Goal: Book appointment/travel/reservation

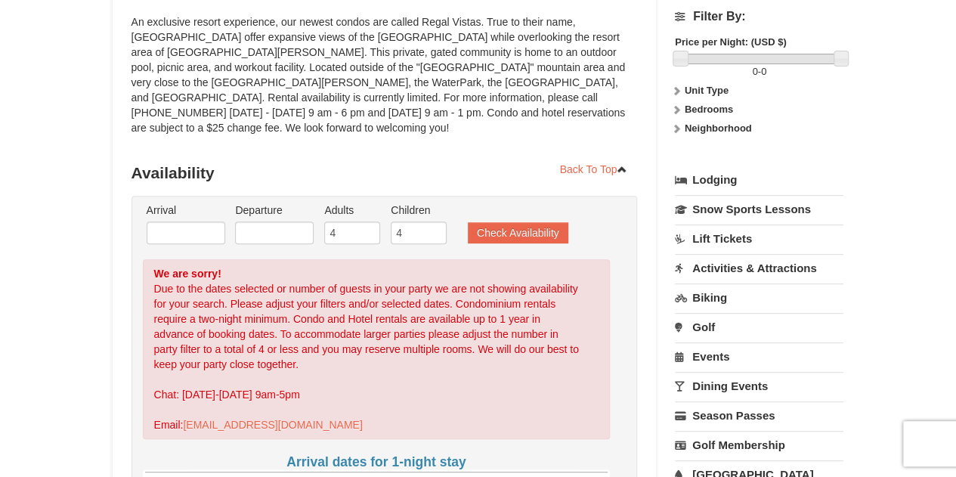
scroll to position [187, 0]
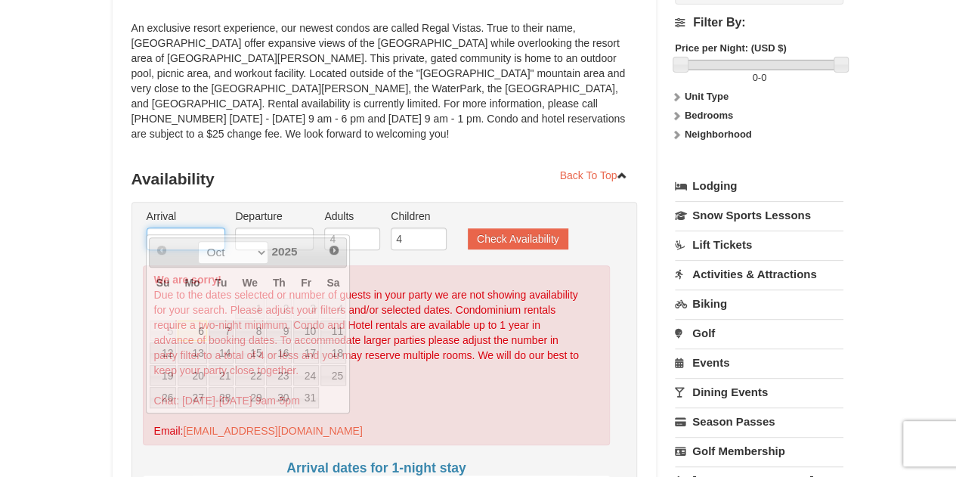
click at [209, 227] on input "text" at bounding box center [186, 238] width 79 height 23
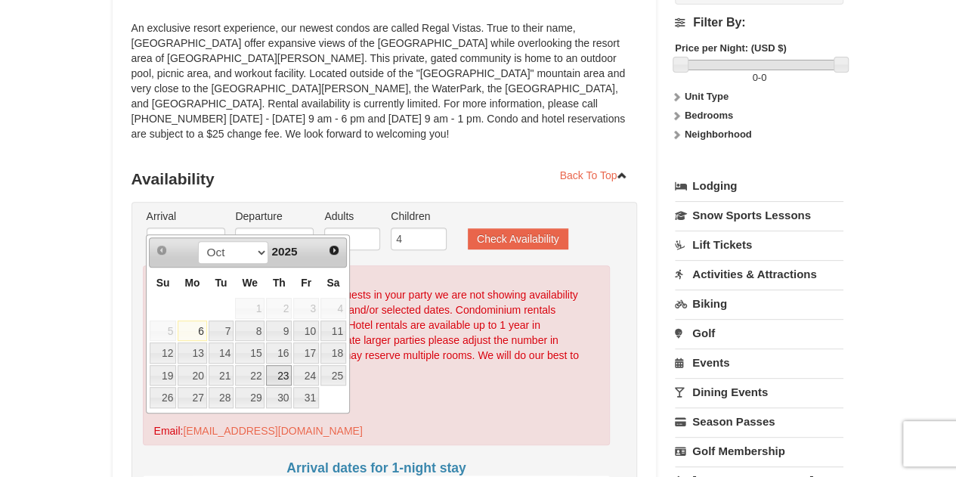
click at [288, 369] on link "23" at bounding box center [279, 375] width 26 height 21
type input "10/23/2025"
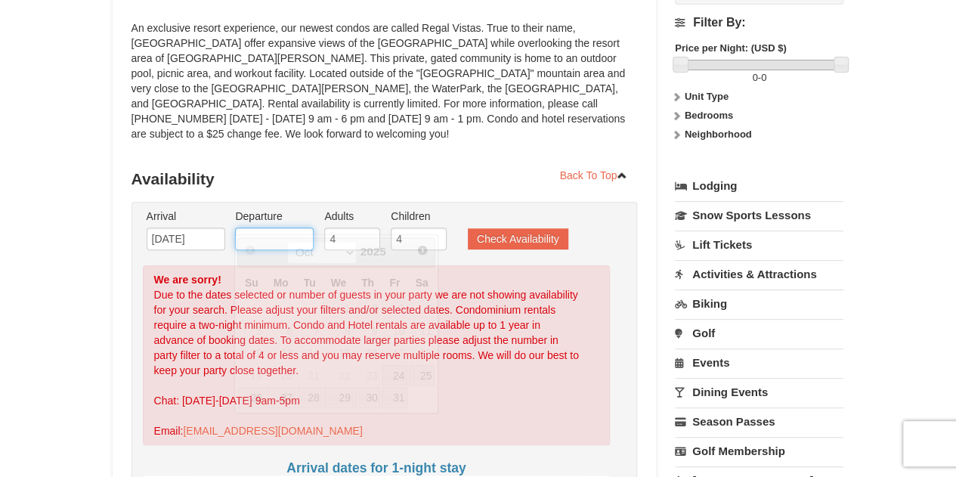
click at [290, 227] on input "text" at bounding box center [274, 238] width 79 height 23
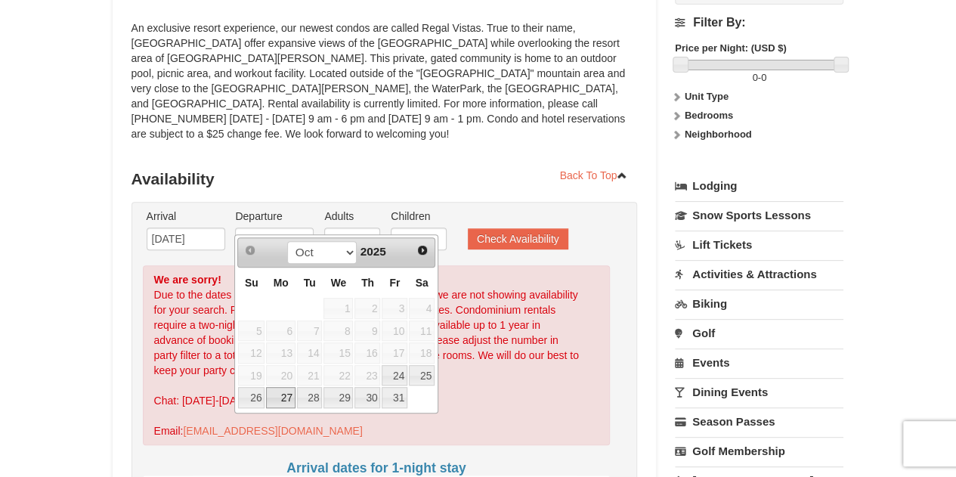
click at [281, 394] on link "27" at bounding box center [280, 397] width 29 height 21
type input "10/27/2025"
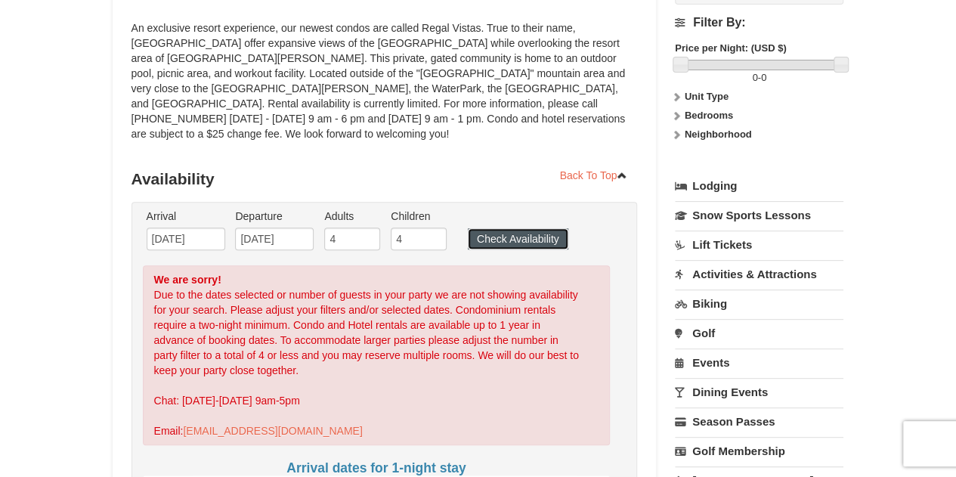
click at [514, 228] on button "Check Availability" at bounding box center [518, 238] width 100 height 21
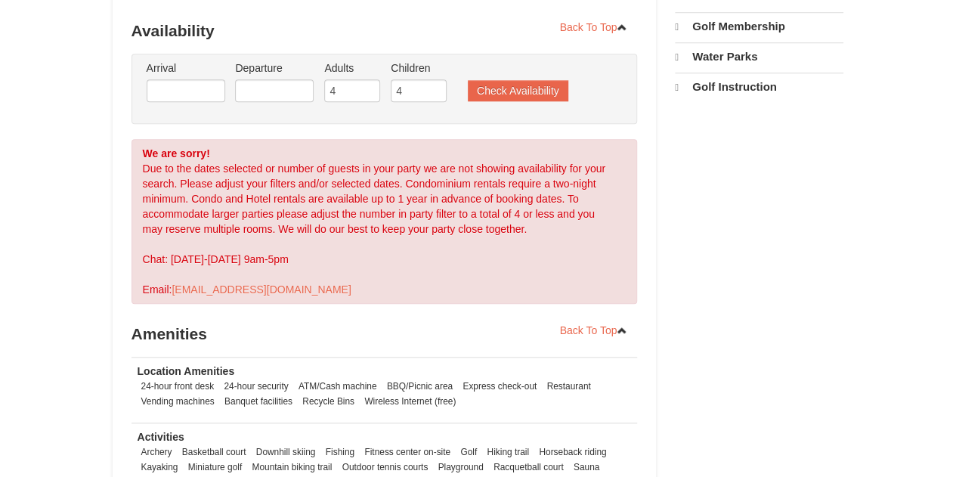
select select "10"
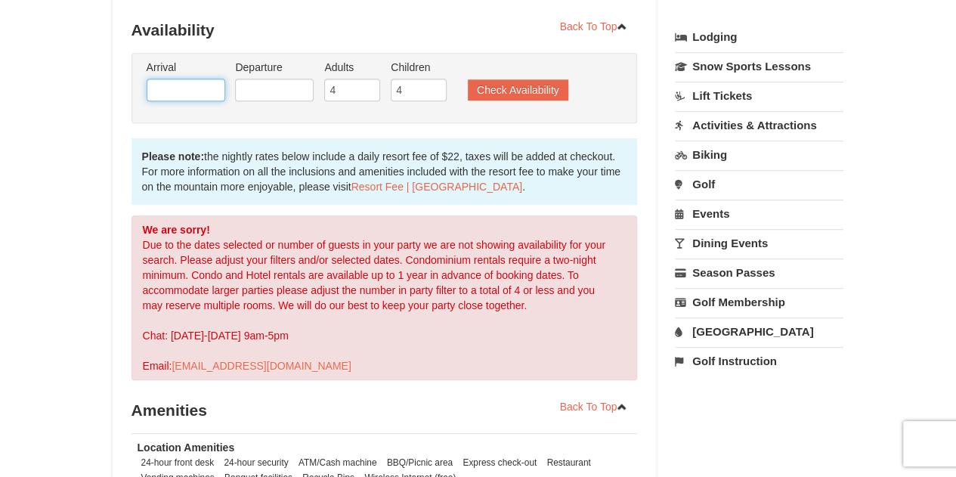
click at [190, 79] on input "text" at bounding box center [186, 90] width 79 height 23
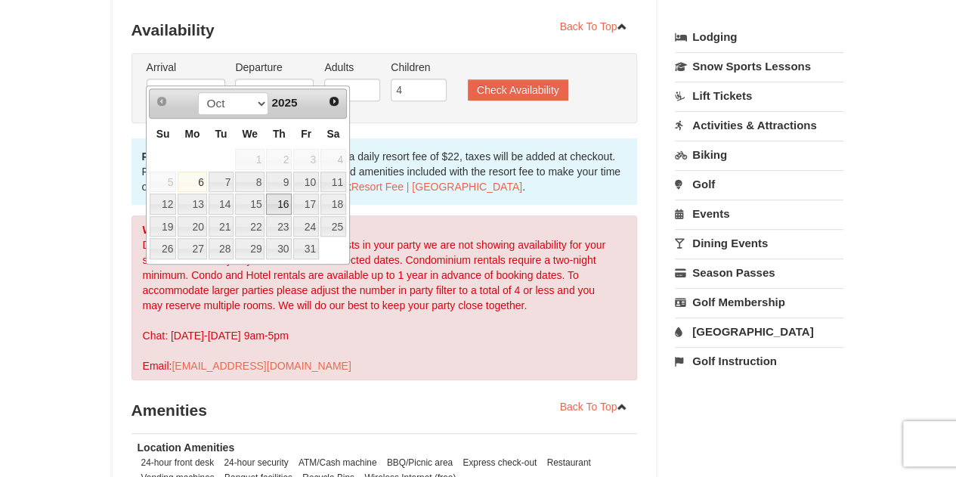
click at [286, 203] on link "16" at bounding box center [279, 203] width 26 height 21
type input "[DATE]"
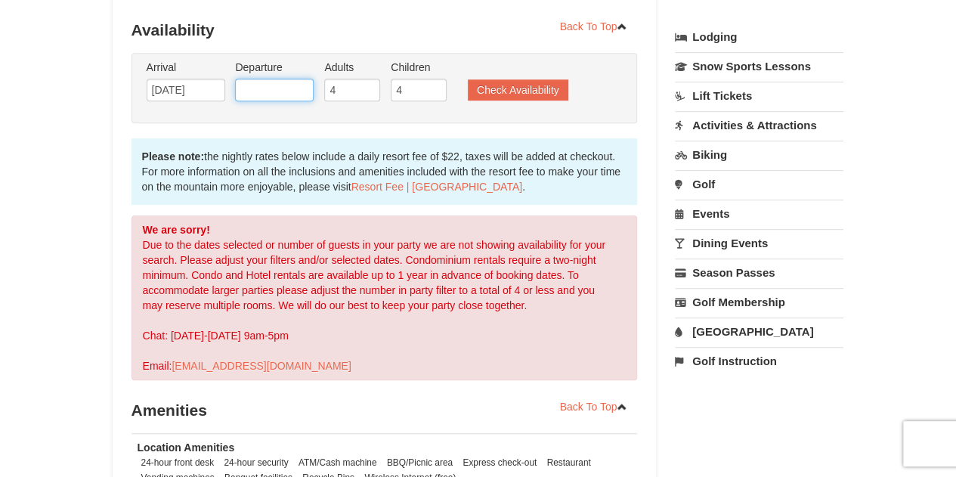
click at [277, 81] on input "text" at bounding box center [274, 90] width 79 height 23
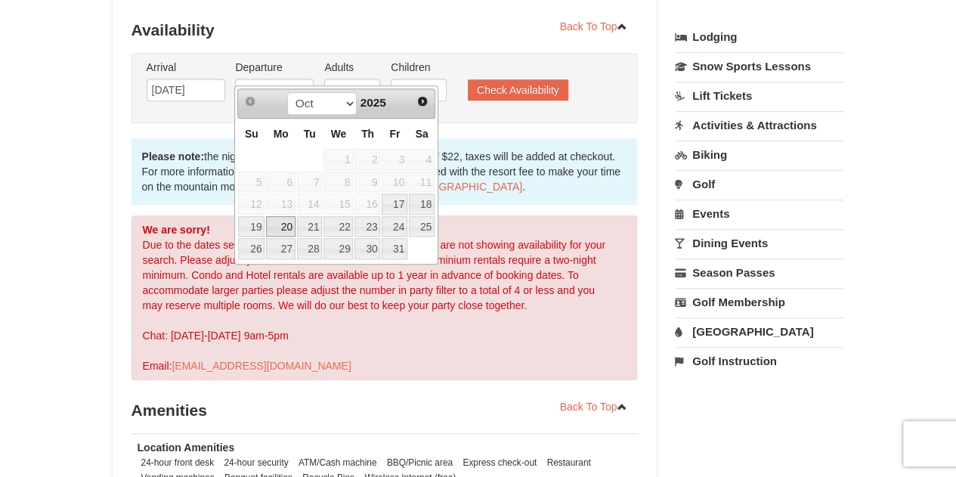
click at [280, 223] on link "20" at bounding box center [280, 226] width 29 height 21
type input "[DATE]"
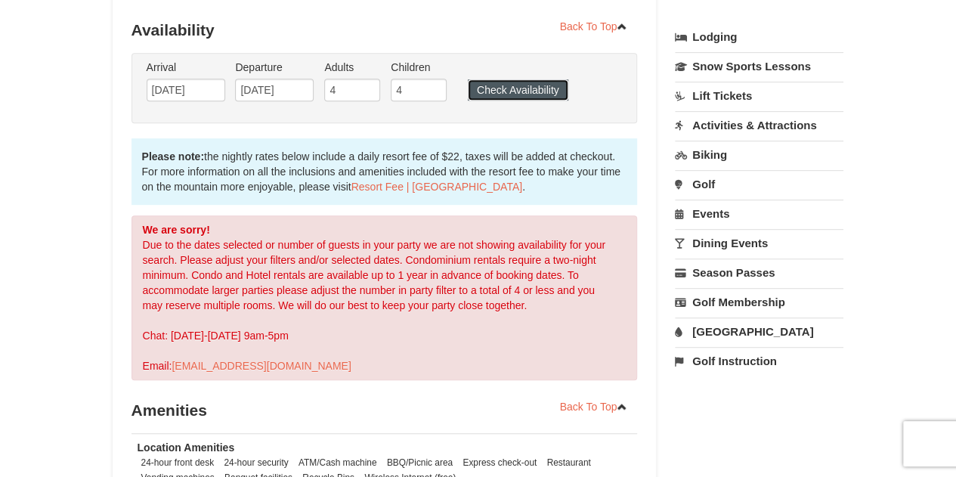
click at [512, 79] on button "Check Availability" at bounding box center [518, 89] width 100 height 21
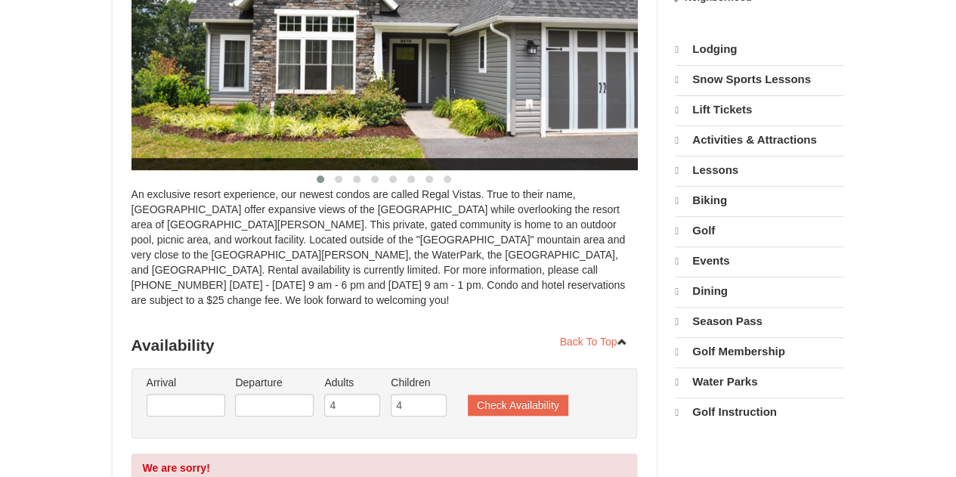
select select "10"
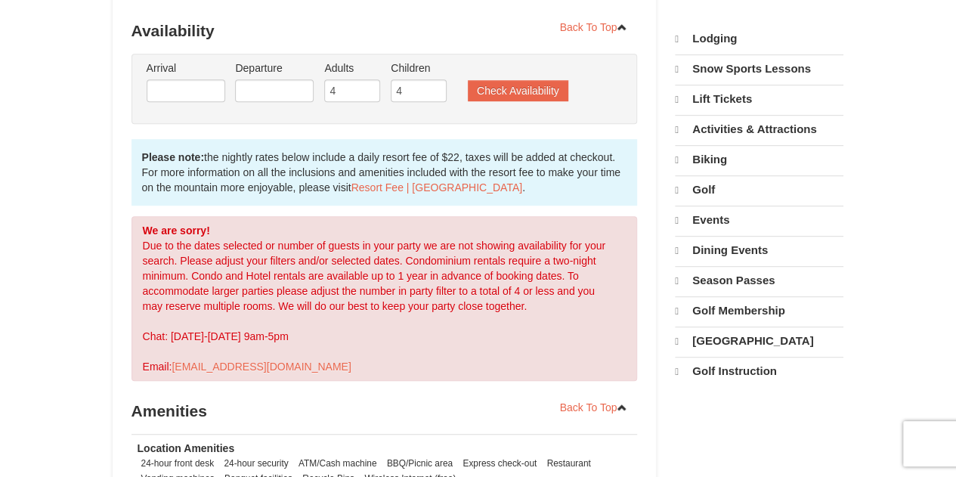
scroll to position [335, 0]
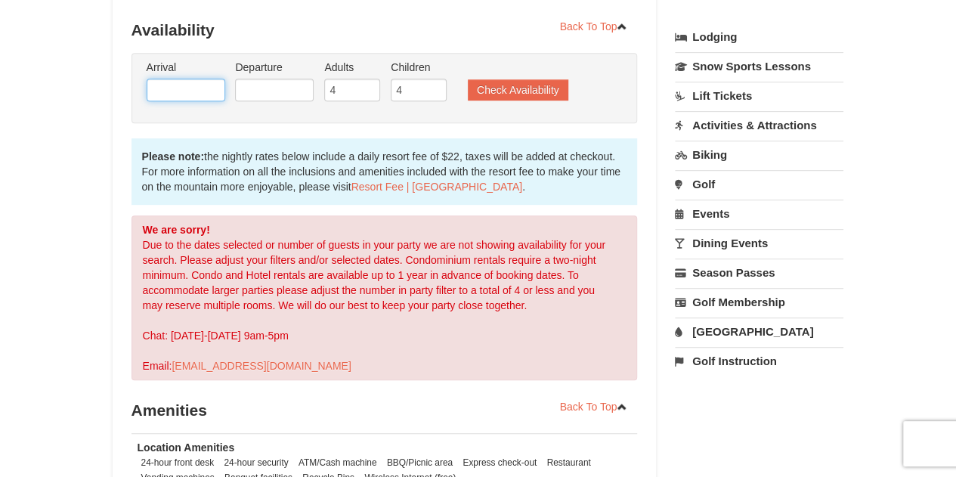
click at [206, 79] on input "text" at bounding box center [186, 90] width 79 height 23
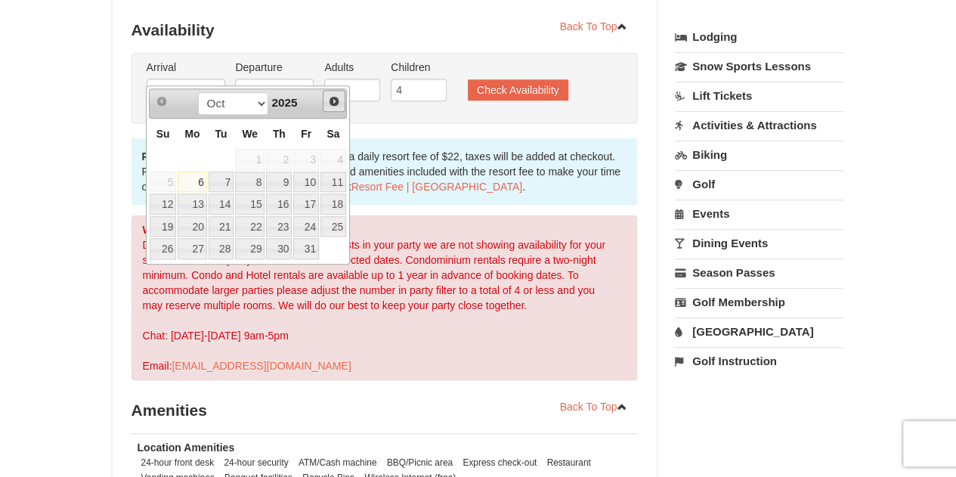
click at [331, 105] on span "Next" at bounding box center [334, 101] width 12 height 12
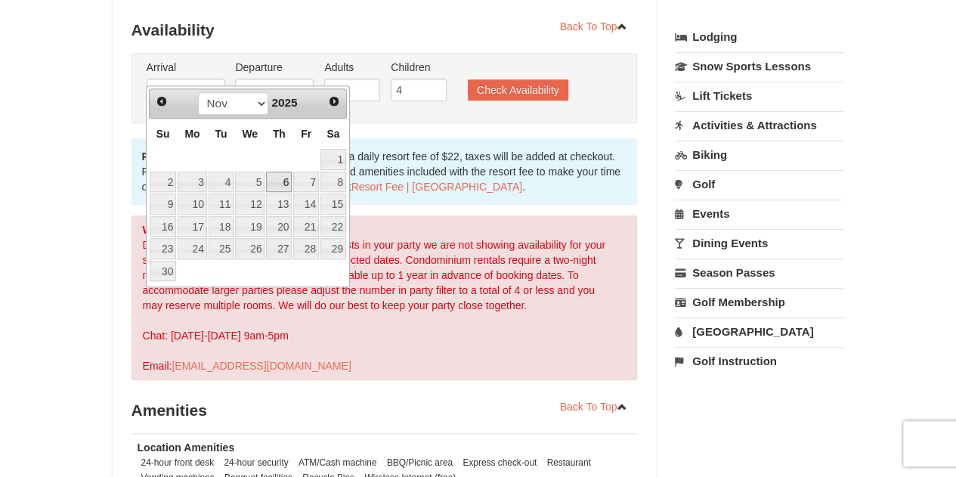
click at [286, 179] on link "6" at bounding box center [279, 182] width 26 height 21
type input "11/06/2025"
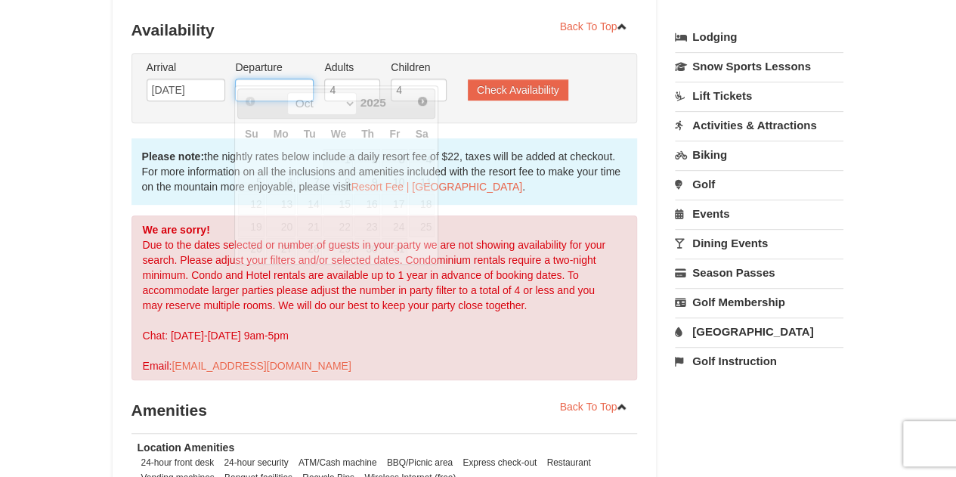
click at [285, 85] on body "Browser Not Supported We notice you are using a browser which will not provide …" at bounding box center [478, 384] width 956 height 1438
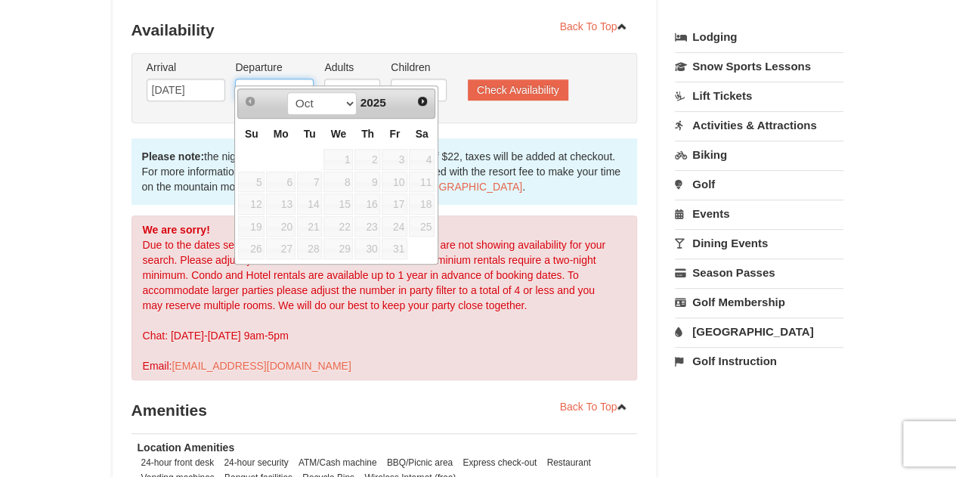
scroll to position [334, 0]
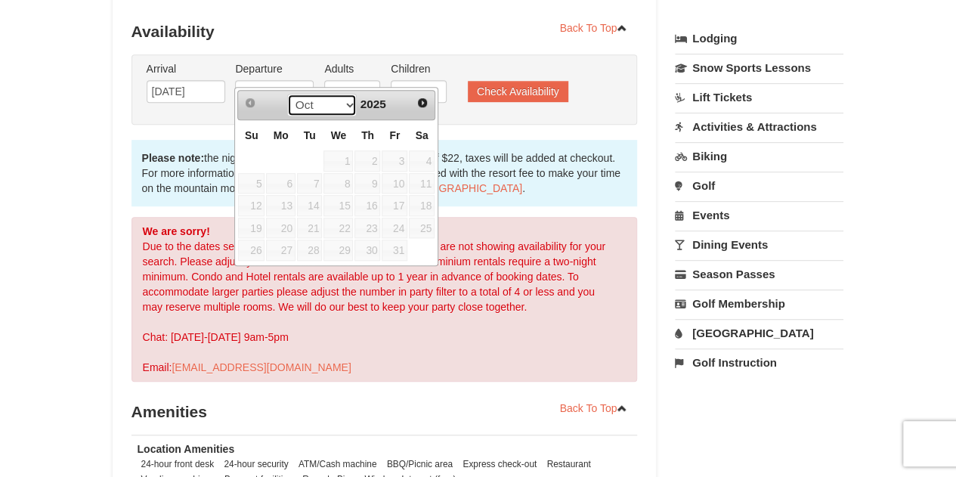
click at [346, 108] on select "Oct Nov Dec" at bounding box center [322, 105] width 70 height 23
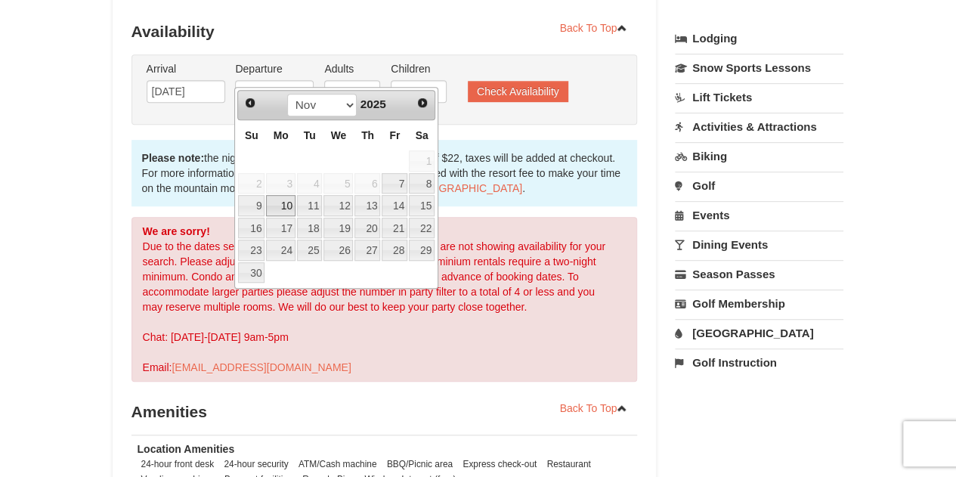
click at [287, 200] on link "10" at bounding box center [280, 205] width 29 height 21
type input "11/10/2025"
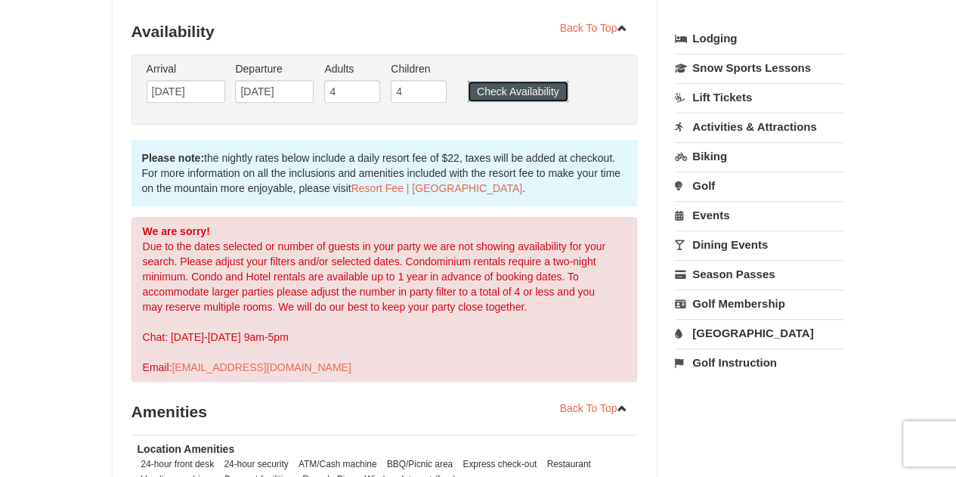
click at [489, 82] on button "Check Availability" at bounding box center [518, 91] width 100 height 21
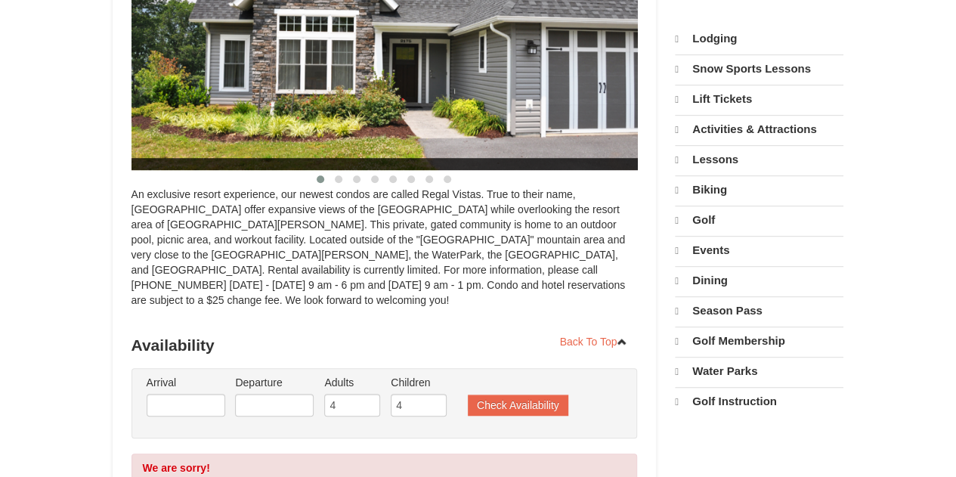
select select "10"
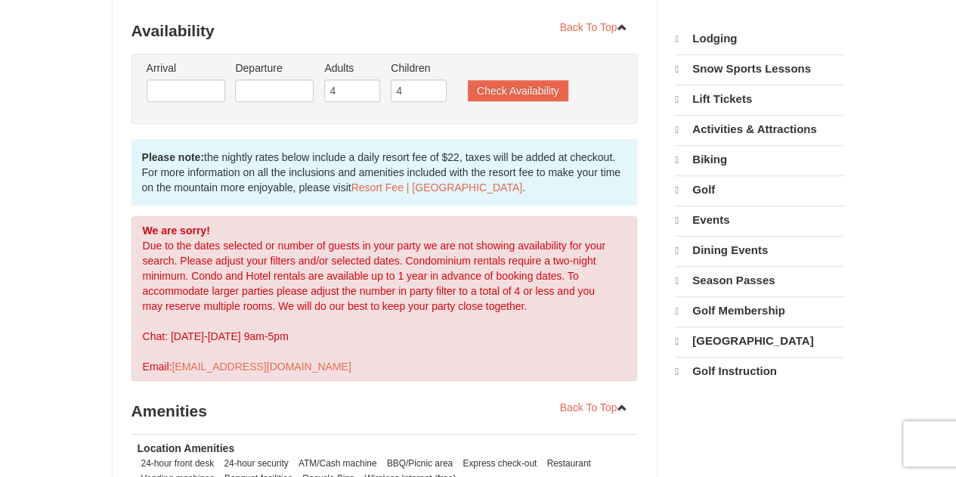
scroll to position [335, 0]
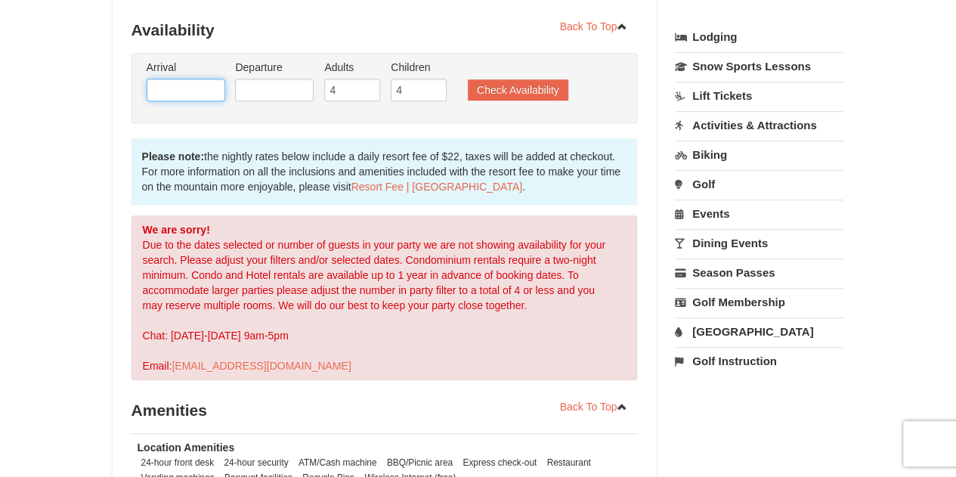
click at [216, 79] on input "text" at bounding box center [186, 90] width 79 height 23
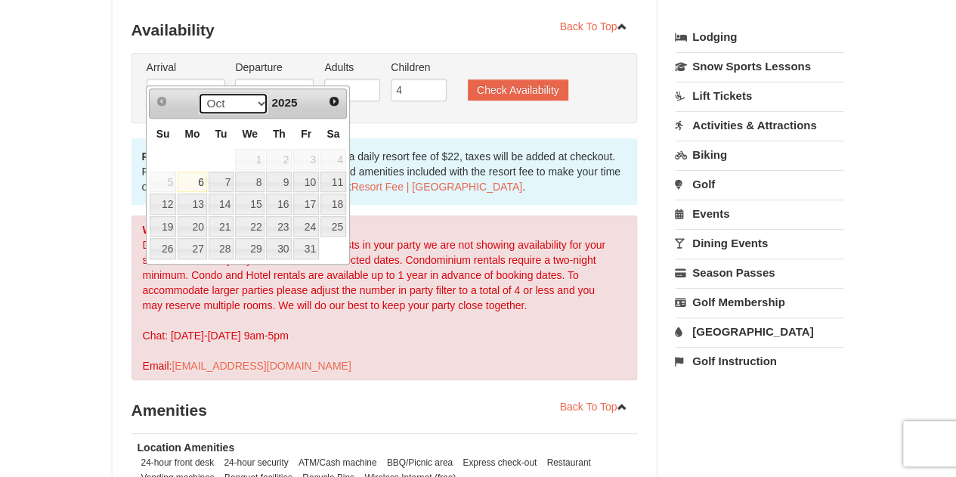
click at [258, 99] on select "Oct Nov Dec" at bounding box center [233, 103] width 70 height 23
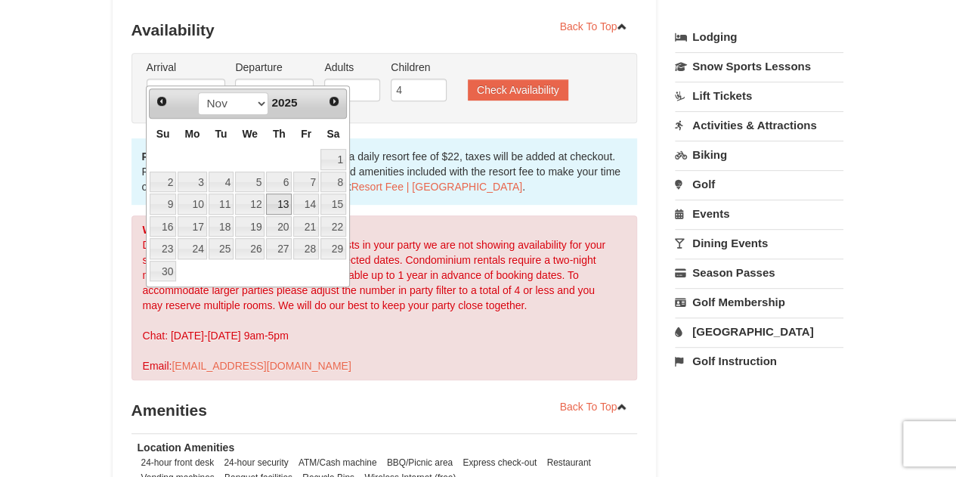
click at [281, 203] on link "13" at bounding box center [279, 203] width 26 height 21
type input "11/13/2025"
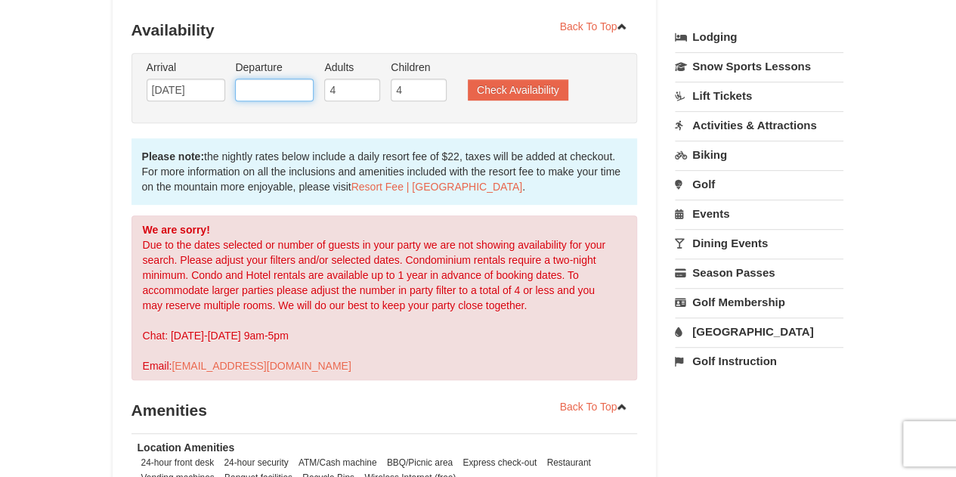
click at [289, 79] on input "text" at bounding box center [274, 90] width 79 height 23
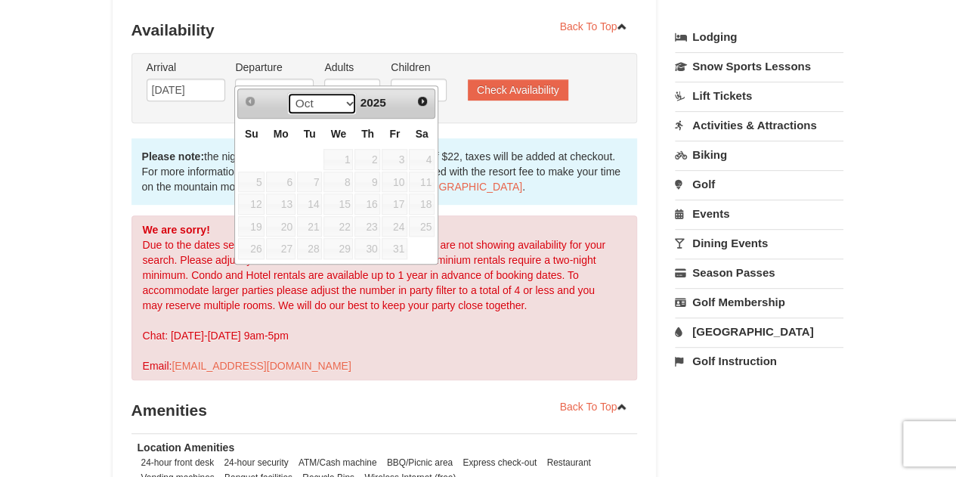
click at [348, 101] on select "Oct Nov Dec" at bounding box center [322, 103] width 70 height 23
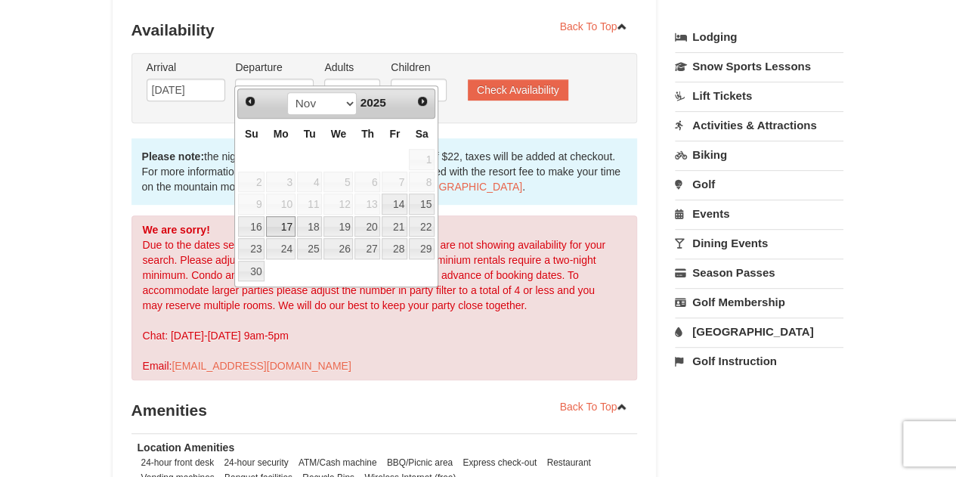
click at [277, 224] on link "17" at bounding box center [280, 226] width 29 height 21
type input "[DATE]"
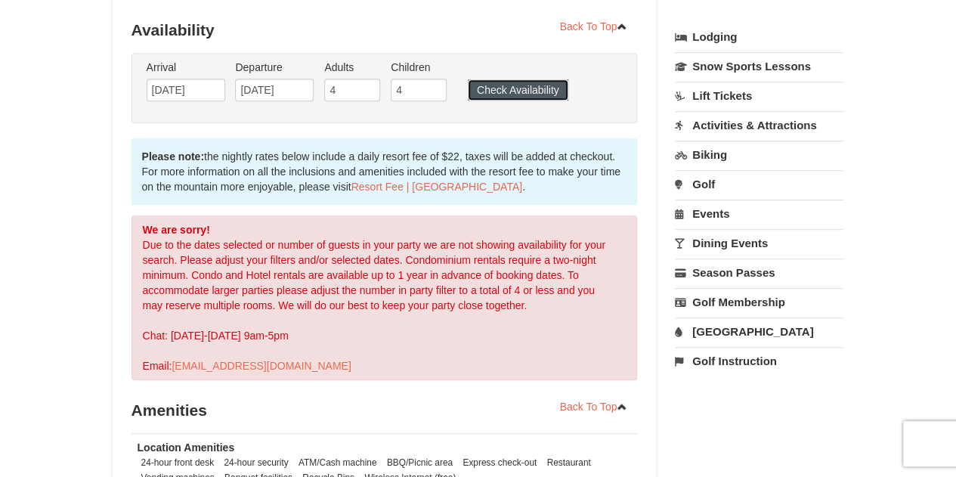
click at [498, 81] on button "Check Availability" at bounding box center [518, 89] width 100 height 21
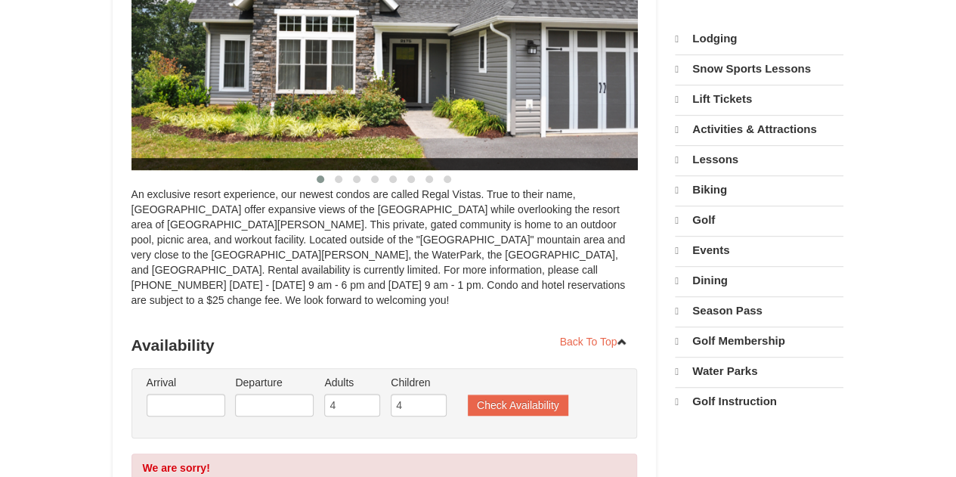
select select "10"
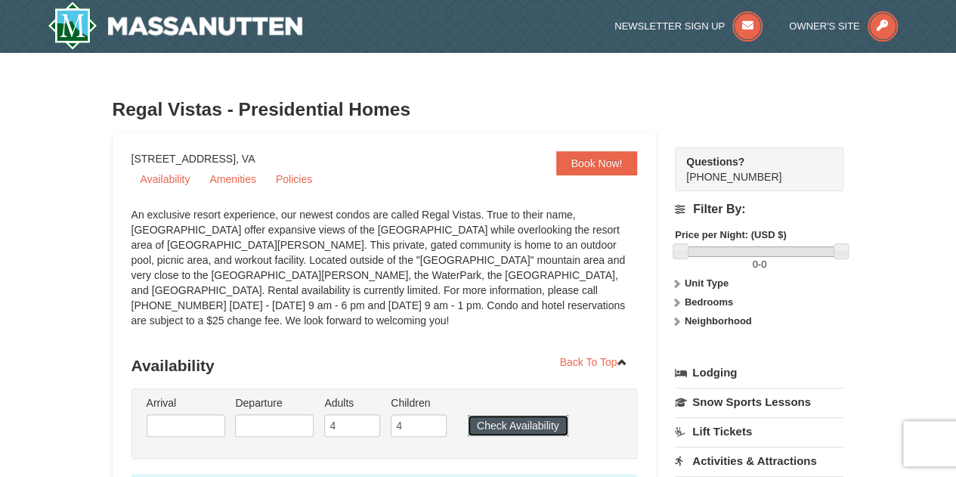
click at [515, 415] on button "Check Availability" at bounding box center [518, 425] width 100 height 21
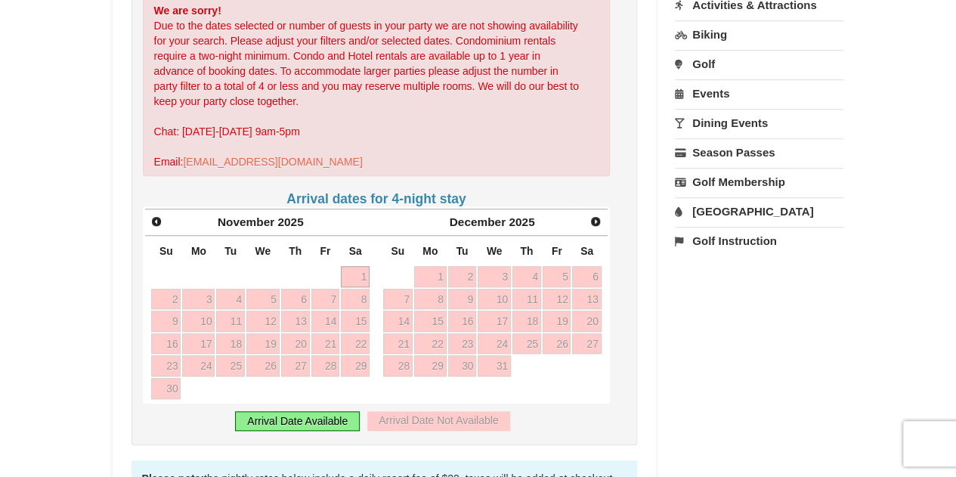
scroll to position [452, 0]
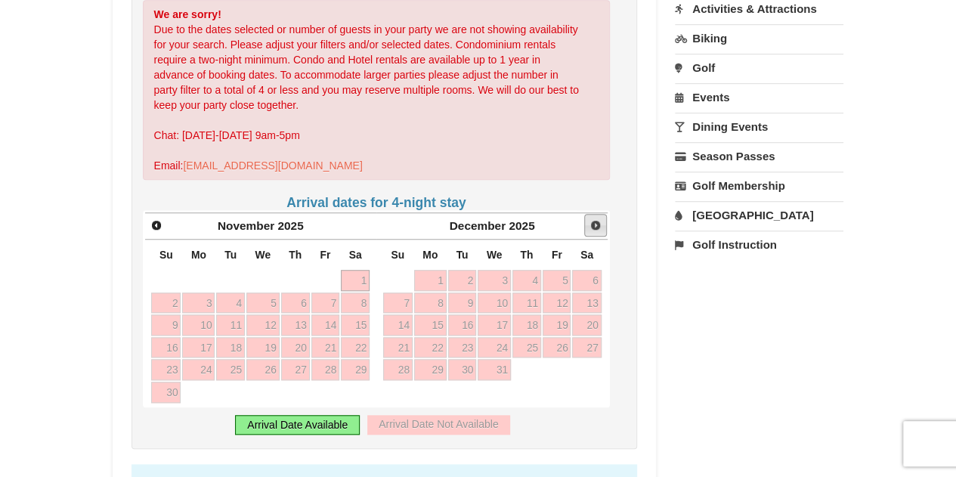
click at [599, 219] on span "Next" at bounding box center [595, 225] width 12 height 12
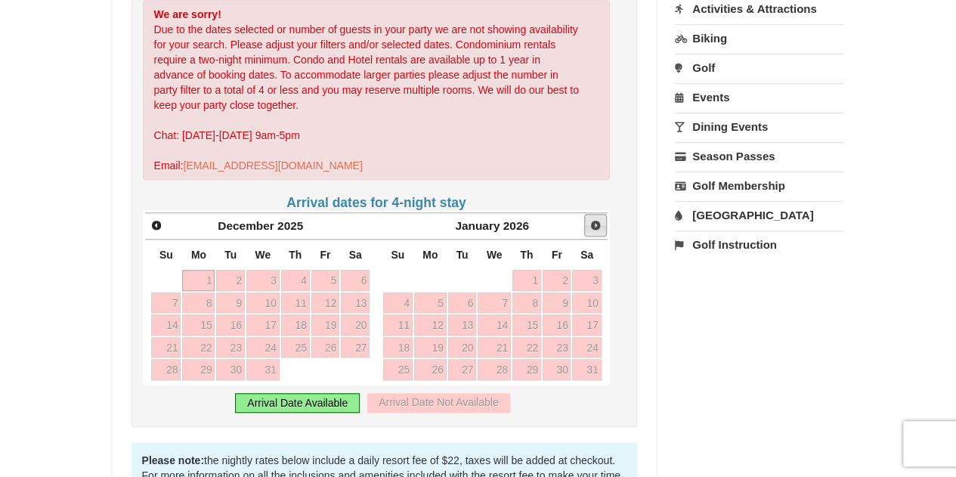
click at [599, 219] on span "Next" at bounding box center [595, 225] width 12 height 12
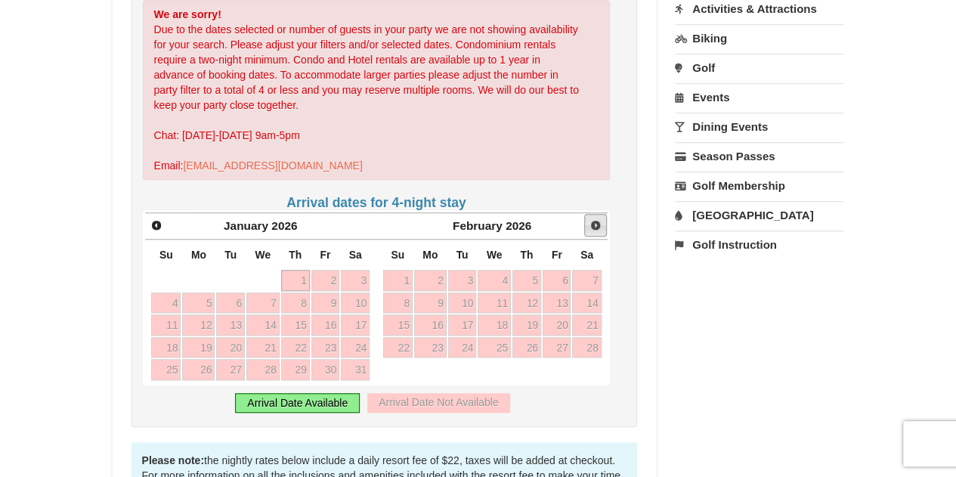
click at [599, 219] on span "Next" at bounding box center [595, 225] width 12 height 12
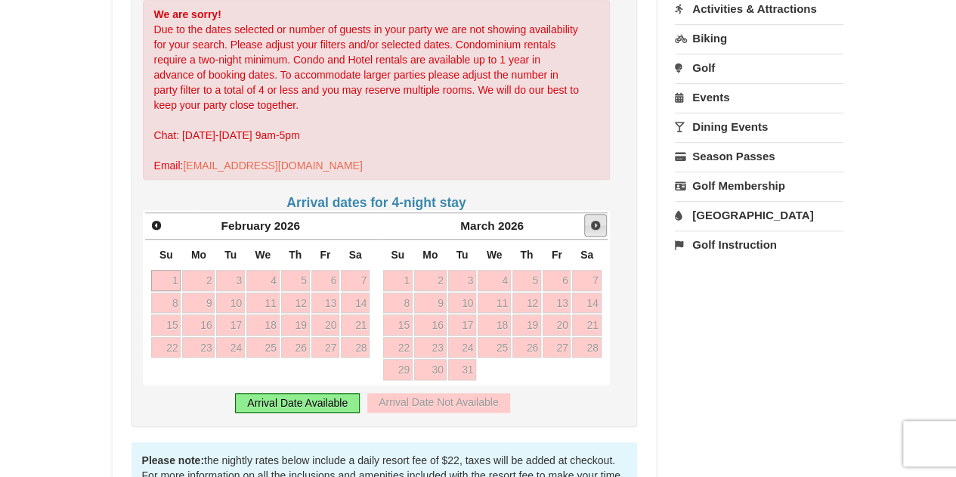
click at [599, 219] on span "Next" at bounding box center [595, 225] width 12 height 12
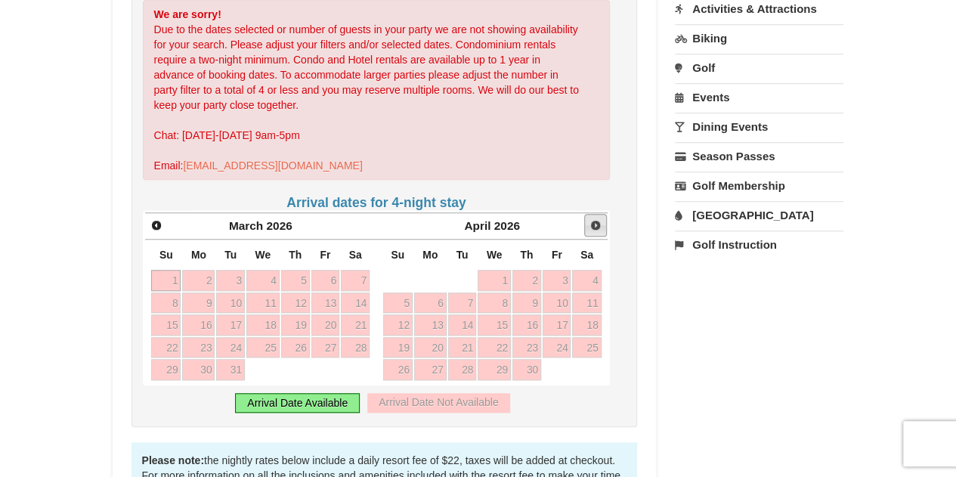
click at [599, 219] on span "Next" at bounding box center [595, 225] width 12 height 12
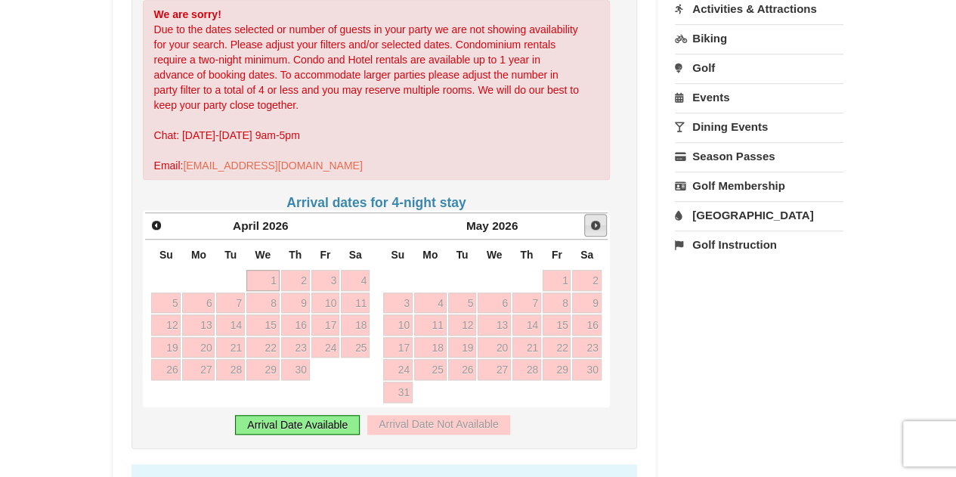
click at [595, 219] on span "Next" at bounding box center [595, 225] width 12 height 12
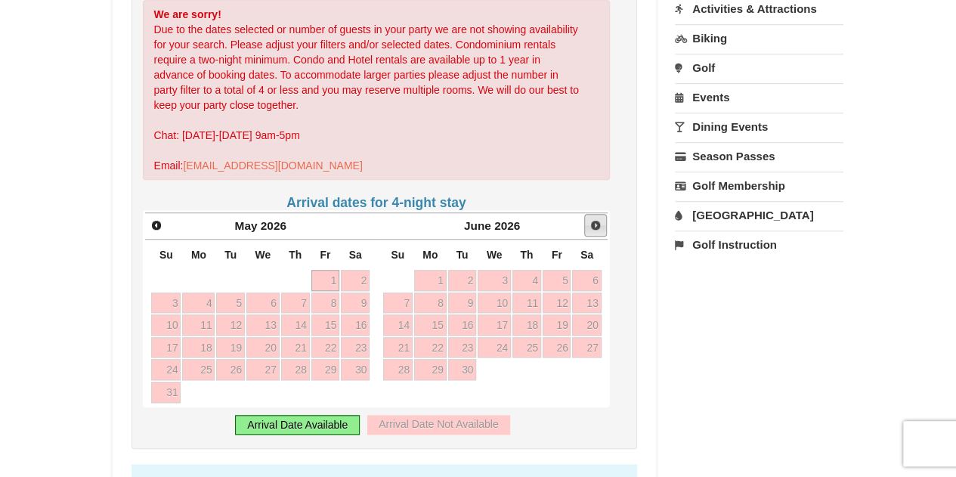
click at [595, 219] on span "Next" at bounding box center [595, 225] width 12 height 12
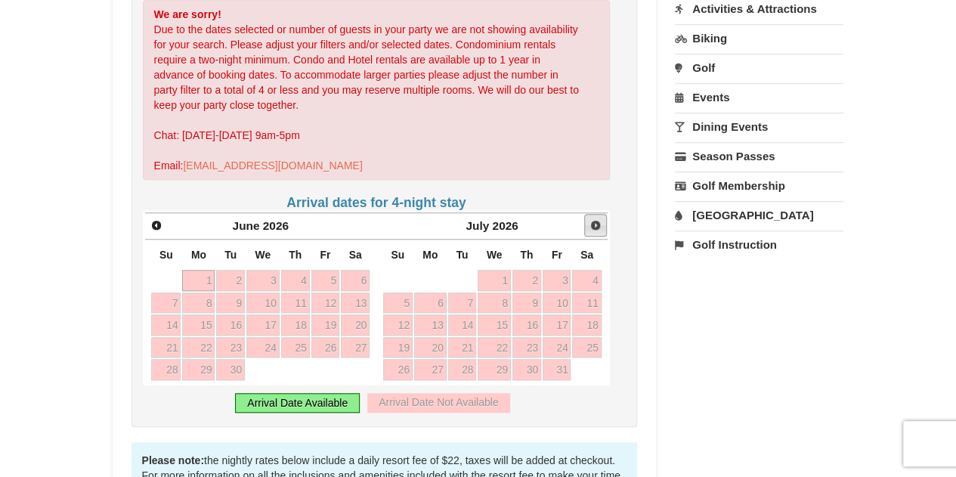
click at [595, 219] on span "Next" at bounding box center [595, 225] width 12 height 12
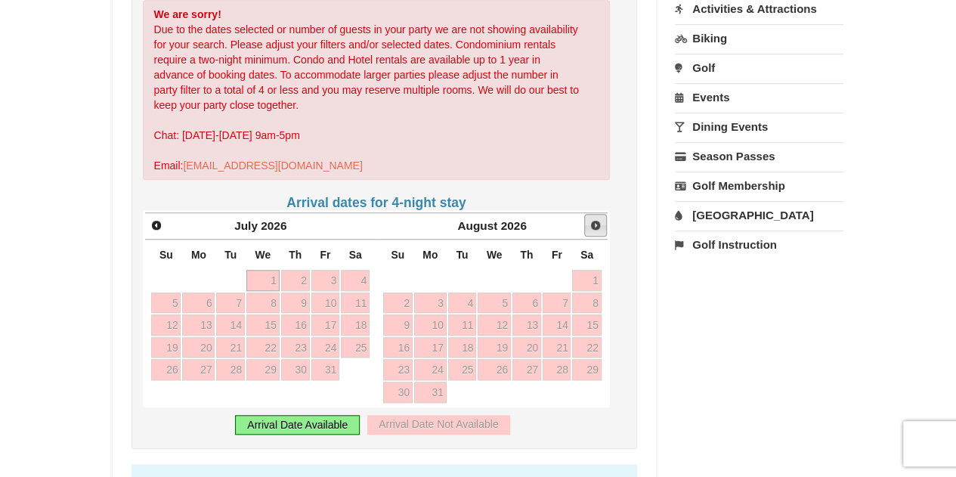
click at [595, 219] on span "Next" at bounding box center [595, 225] width 12 height 12
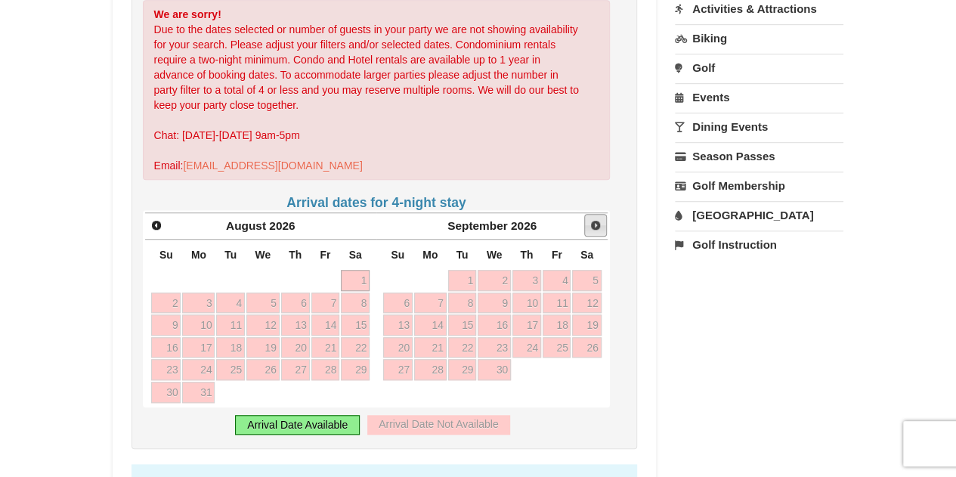
click at [595, 219] on span "Next" at bounding box center [595, 225] width 12 height 12
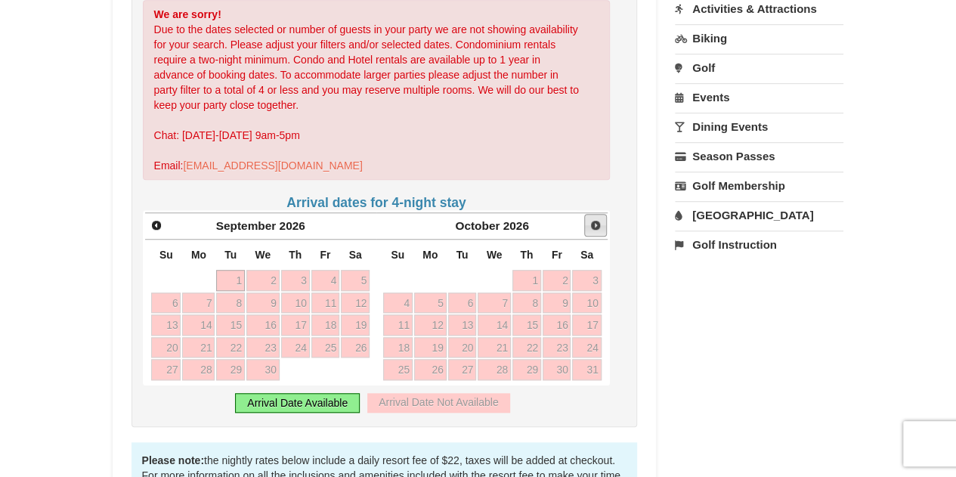
click at [595, 219] on span "Next" at bounding box center [595, 225] width 12 height 12
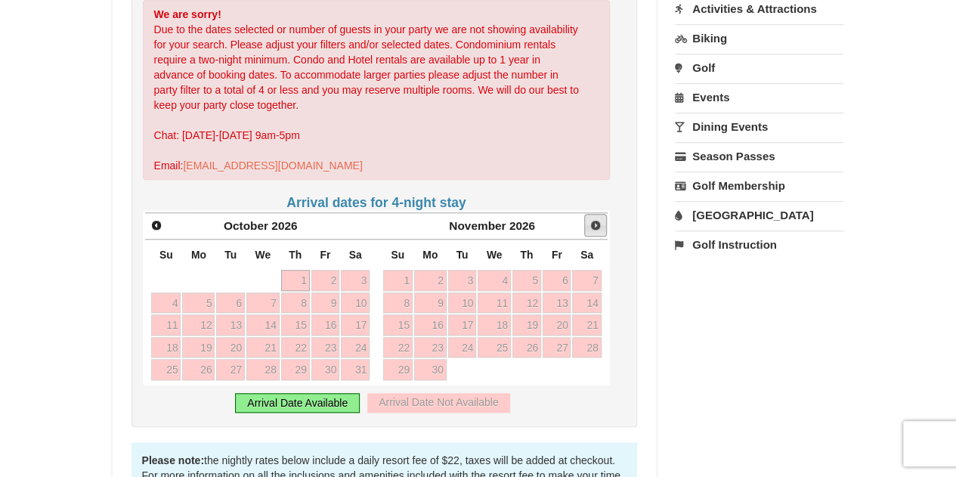
click at [595, 219] on span "Next" at bounding box center [595, 225] width 12 height 12
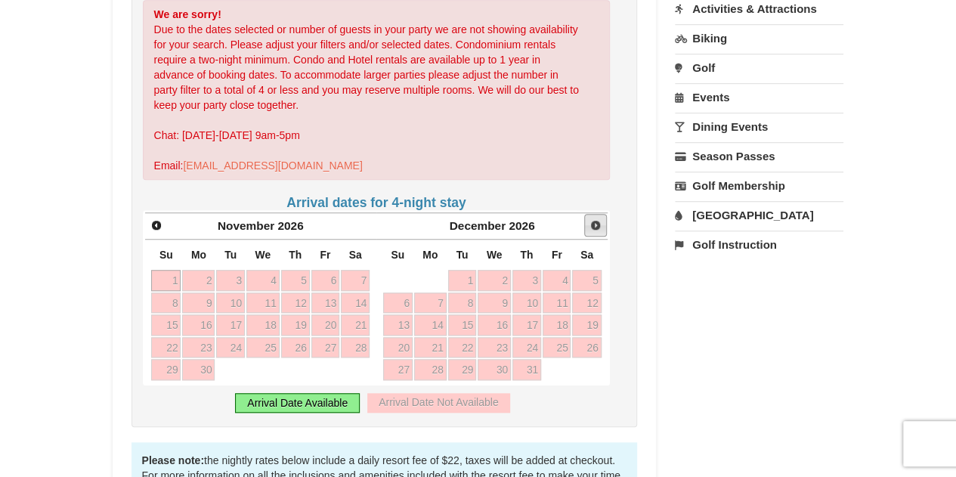
click at [595, 219] on span "Next" at bounding box center [595, 225] width 12 height 12
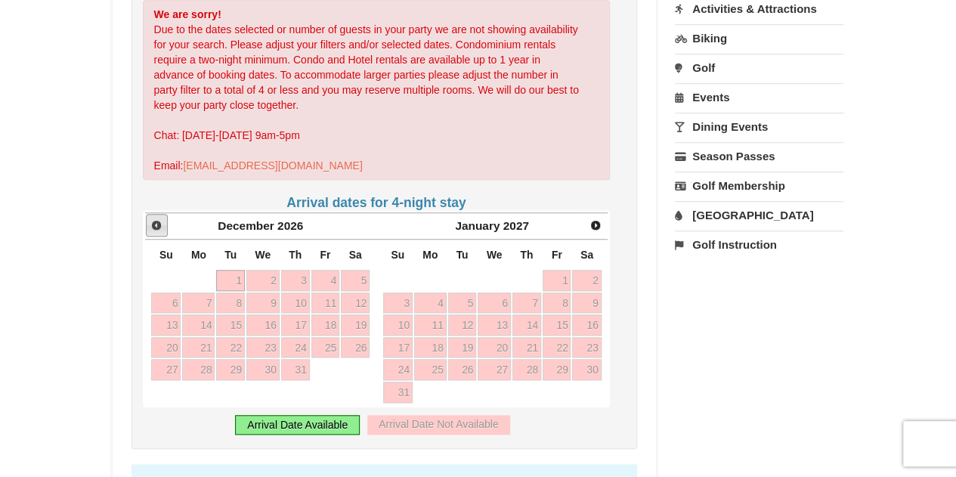
click at [155, 219] on span "Prev" at bounding box center [156, 225] width 12 height 12
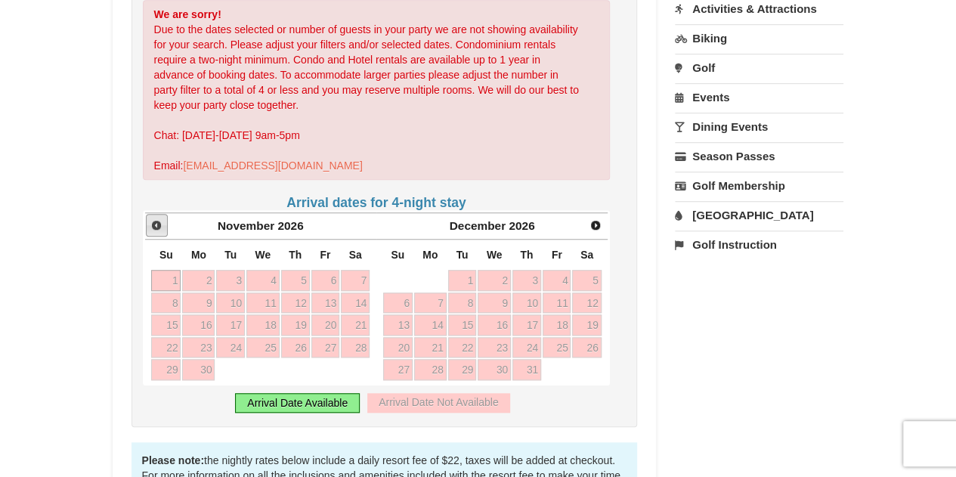
click at [155, 219] on span "Prev" at bounding box center [156, 225] width 12 height 12
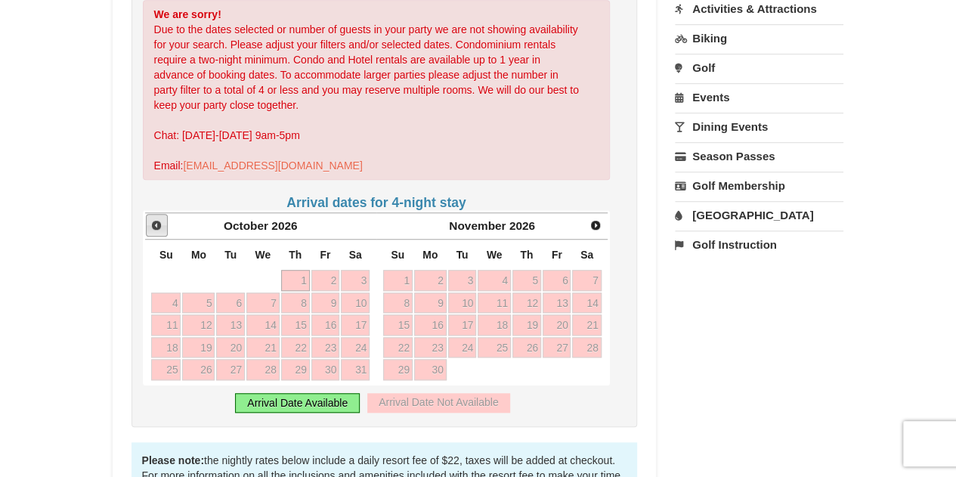
click at [155, 219] on span "Prev" at bounding box center [156, 225] width 12 height 12
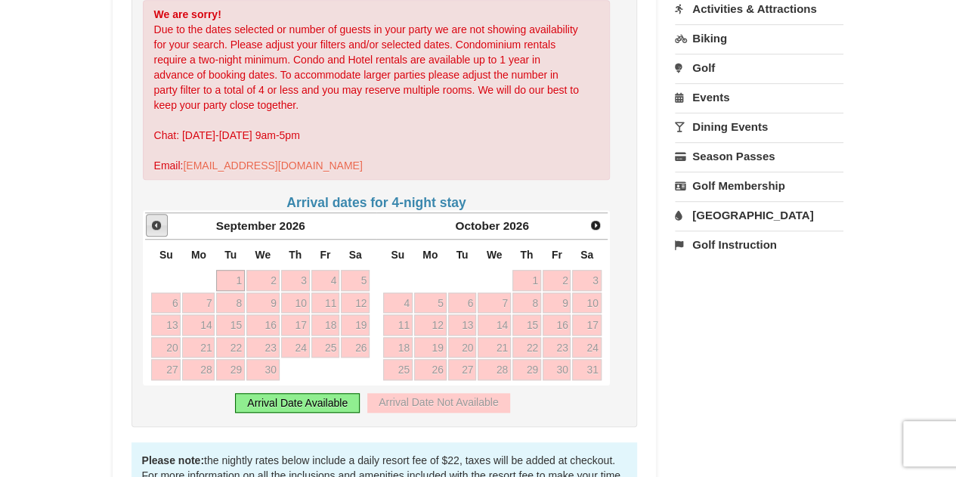
click at [155, 219] on span "Prev" at bounding box center [156, 225] width 12 height 12
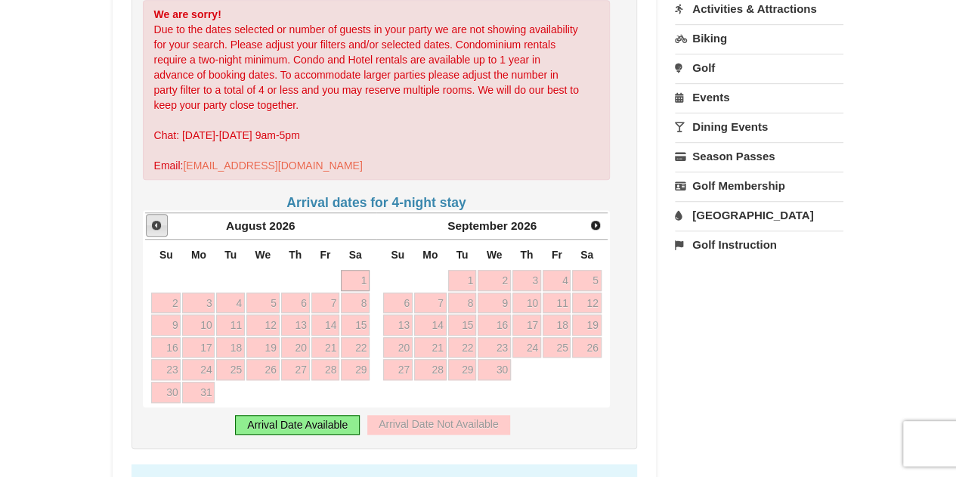
click at [155, 219] on span "Prev" at bounding box center [156, 225] width 12 height 12
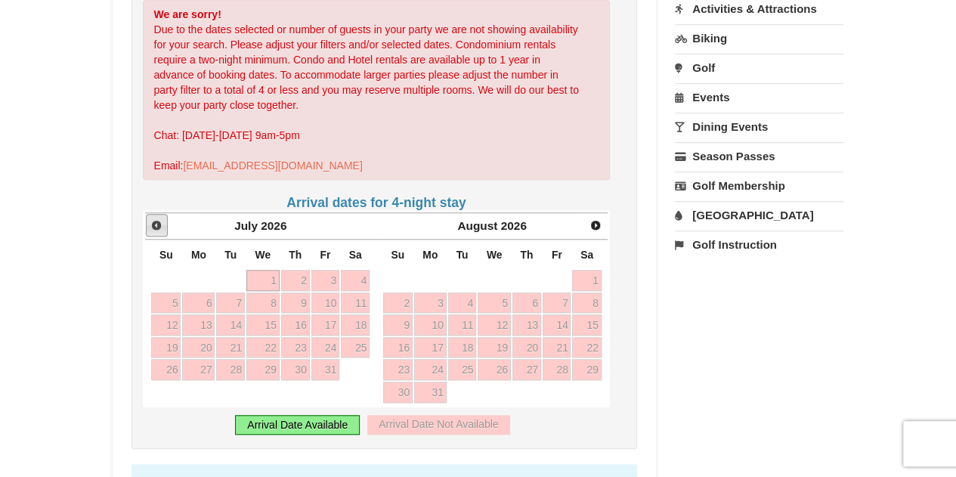
click at [155, 219] on span "Prev" at bounding box center [156, 225] width 12 height 12
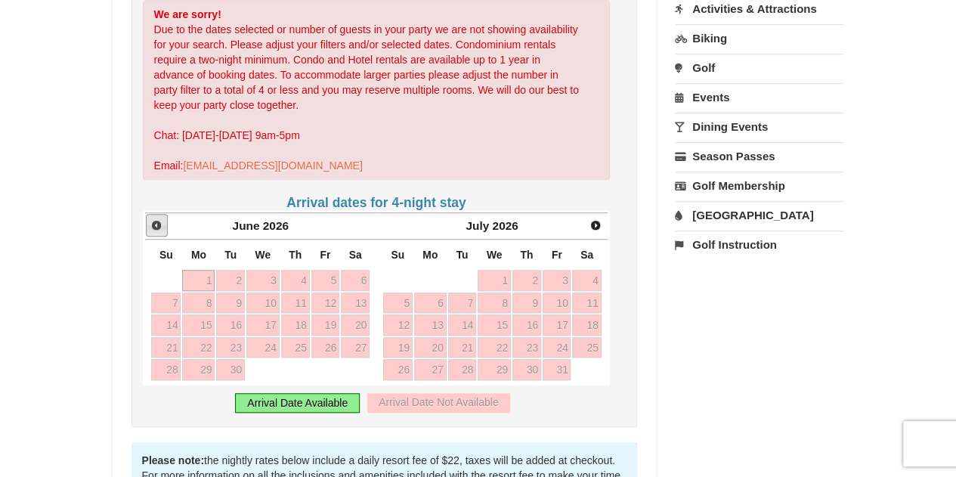
click at [155, 219] on span "Prev" at bounding box center [156, 225] width 12 height 12
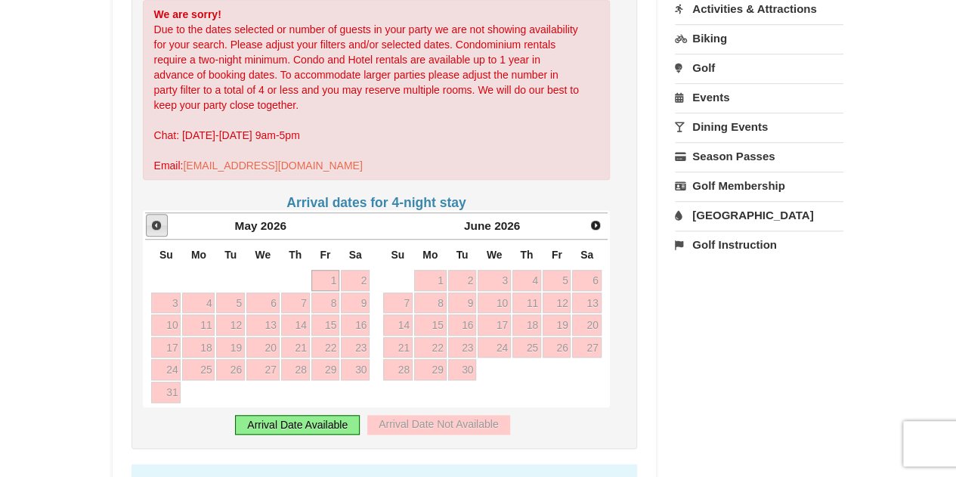
click at [155, 219] on span "Prev" at bounding box center [156, 225] width 12 height 12
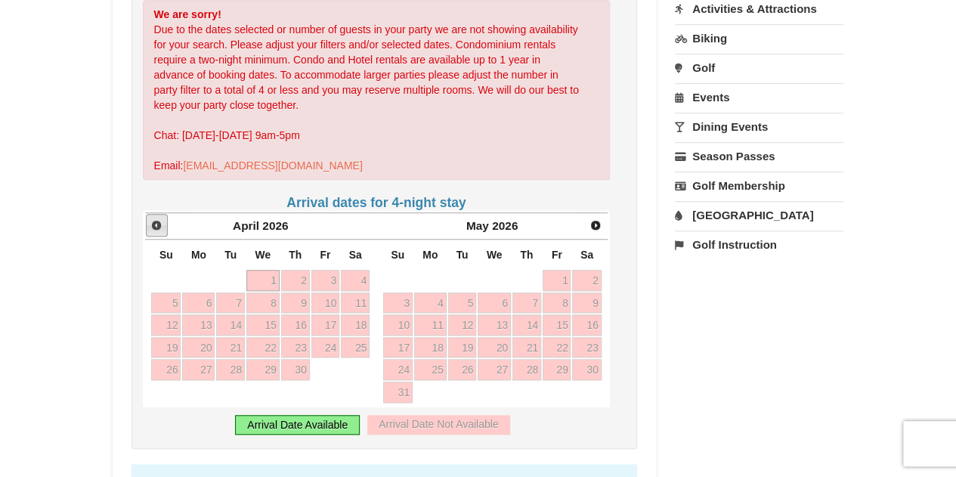
click at [155, 219] on span "Prev" at bounding box center [156, 225] width 12 height 12
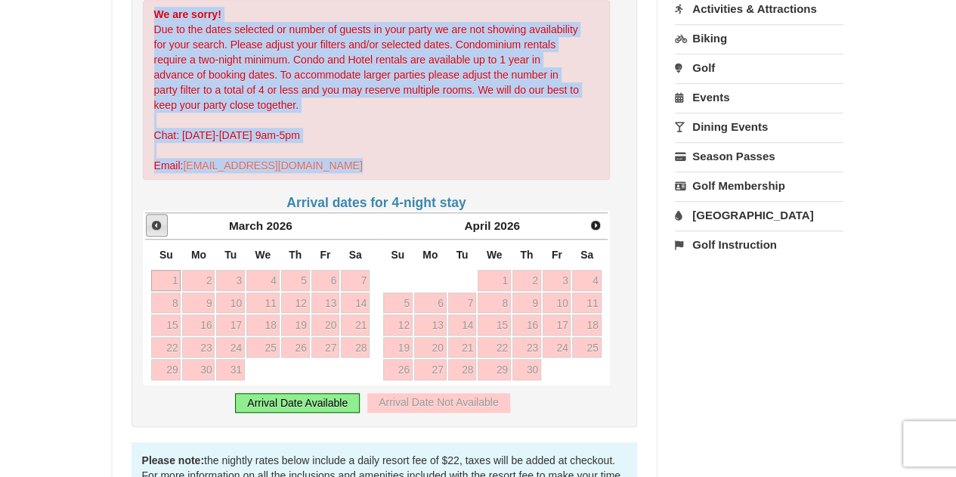
click at [155, 219] on span "Prev" at bounding box center [156, 225] width 12 height 12
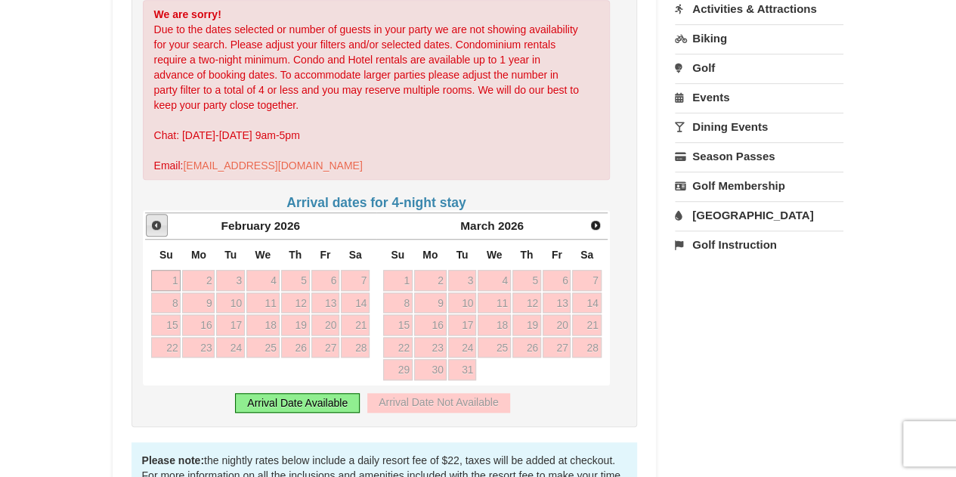
click at [155, 219] on span "Prev" at bounding box center [156, 225] width 12 height 12
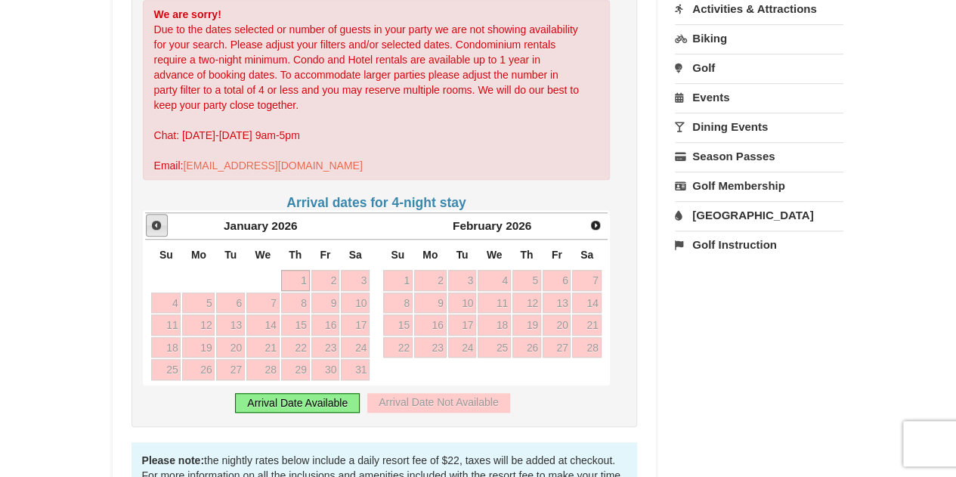
click at [155, 219] on span "Prev" at bounding box center [156, 225] width 12 height 12
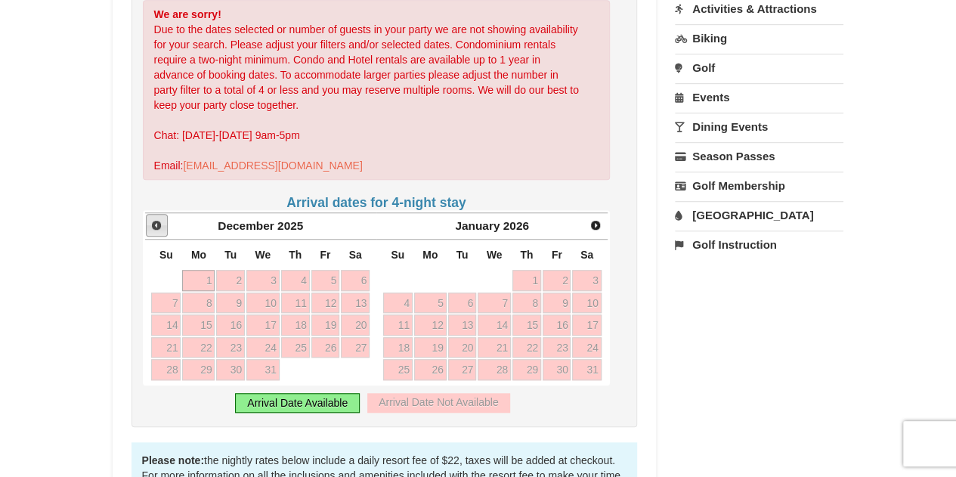
click at [155, 219] on span "Prev" at bounding box center [156, 225] width 12 height 12
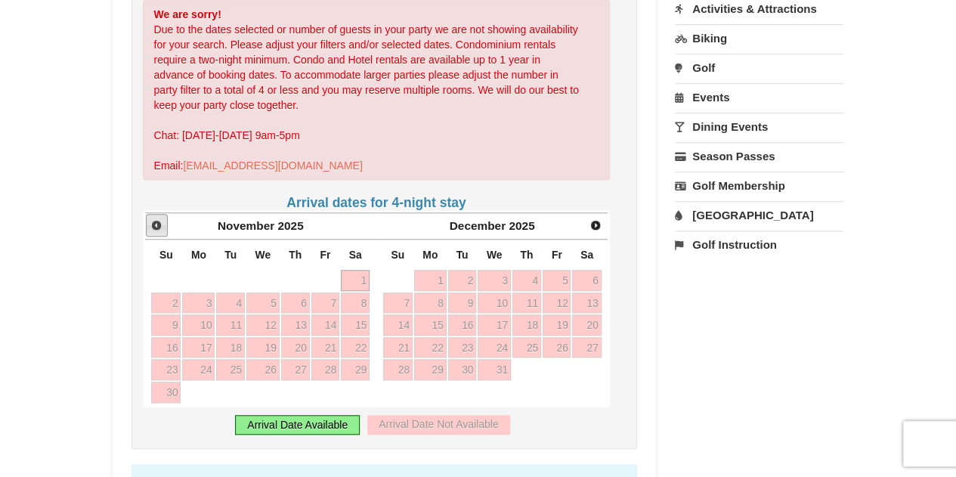
click at [155, 219] on span "Prev" at bounding box center [156, 225] width 12 height 12
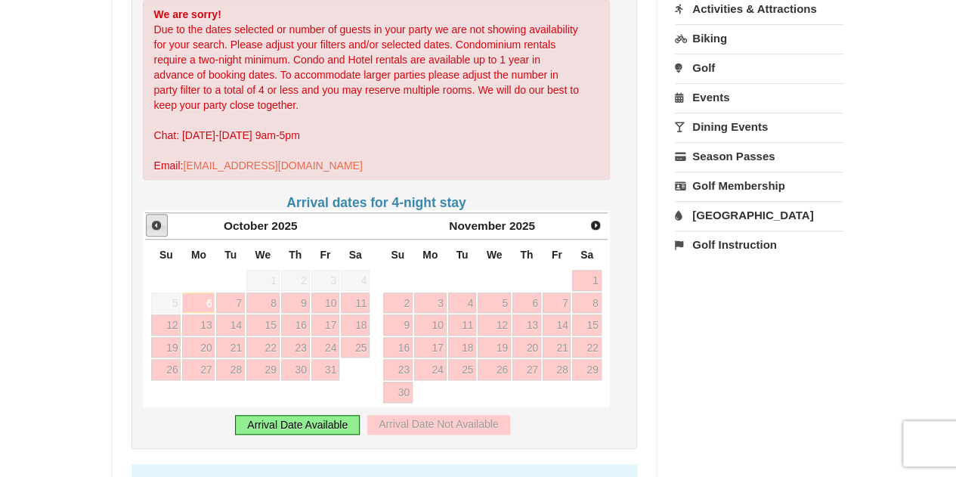
click at [155, 219] on span "Prev" at bounding box center [156, 225] width 12 height 12
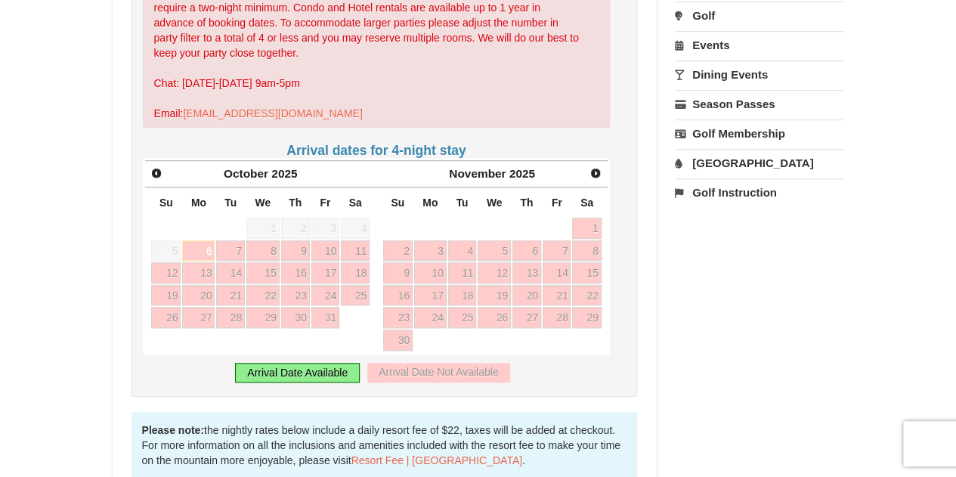
scroll to position [529, 0]
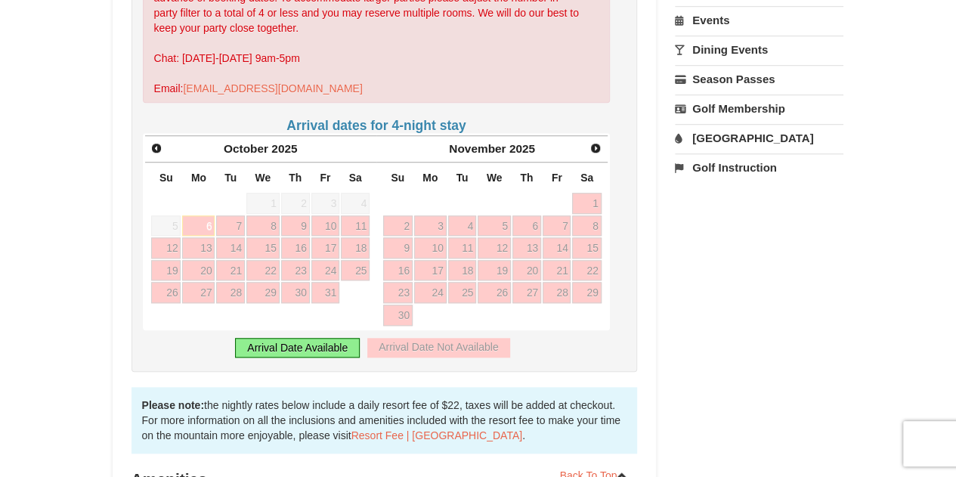
click at [585, 140] on div "Next [DATE]" at bounding box center [491, 148] width 231 height 27
click at [592, 142] on span "Next" at bounding box center [595, 148] width 12 height 12
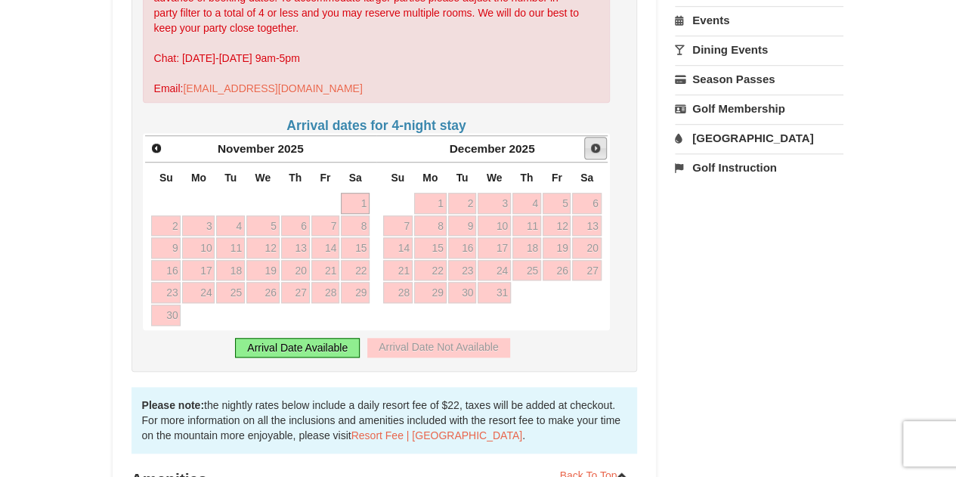
click at [592, 142] on span "Next" at bounding box center [595, 148] width 12 height 12
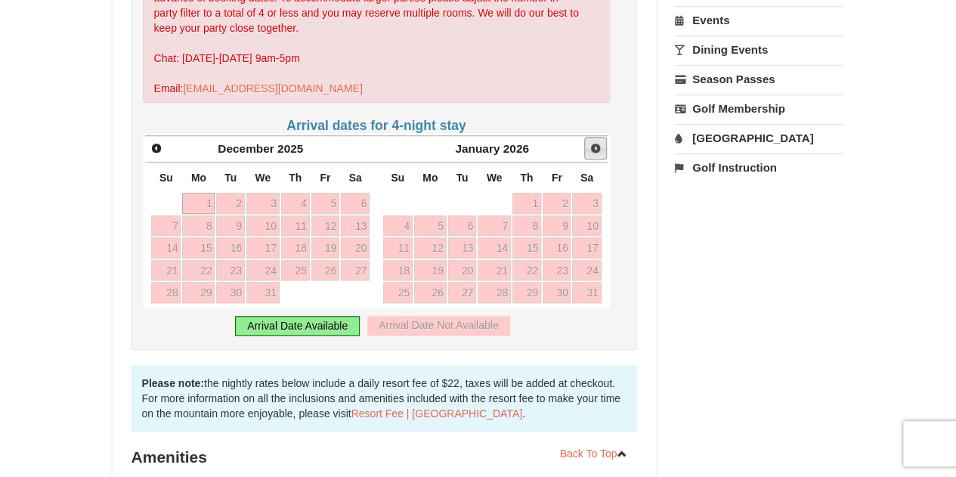
click at [592, 142] on span "Next" at bounding box center [595, 148] width 12 height 12
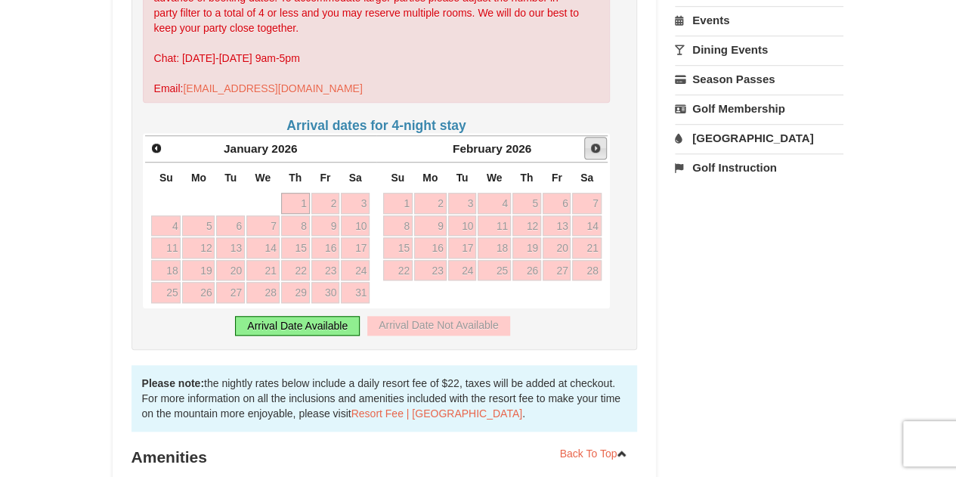
click at [592, 142] on span "Next" at bounding box center [595, 148] width 12 height 12
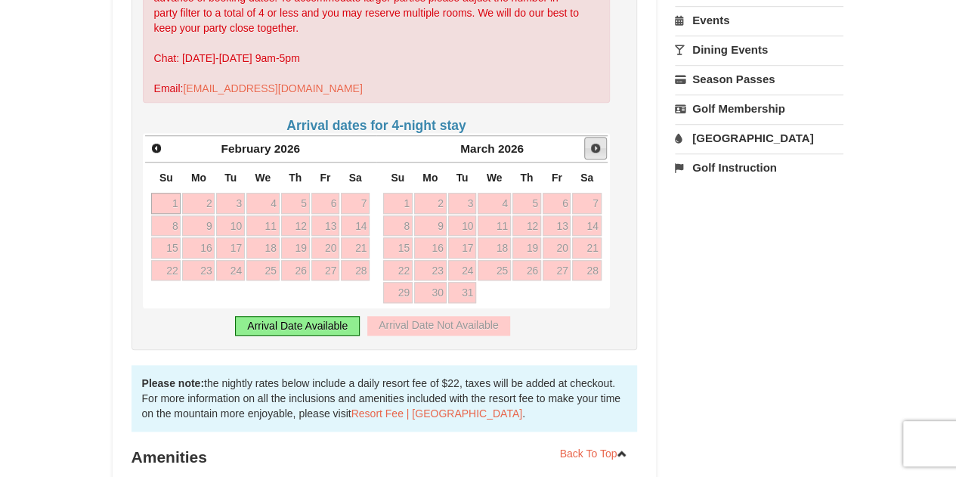
click at [592, 142] on span "Next" at bounding box center [595, 148] width 12 height 12
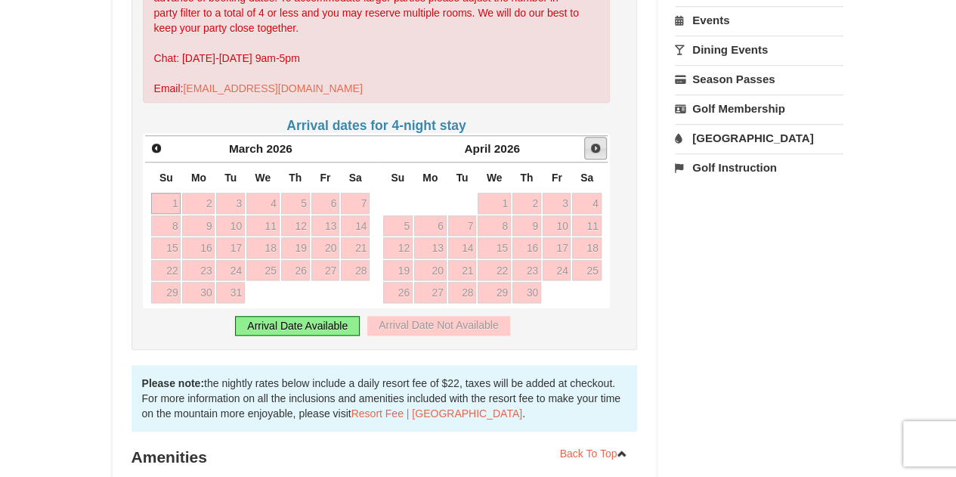
click at [592, 142] on span "Next" at bounding box center [595, 148] width 12 height 12
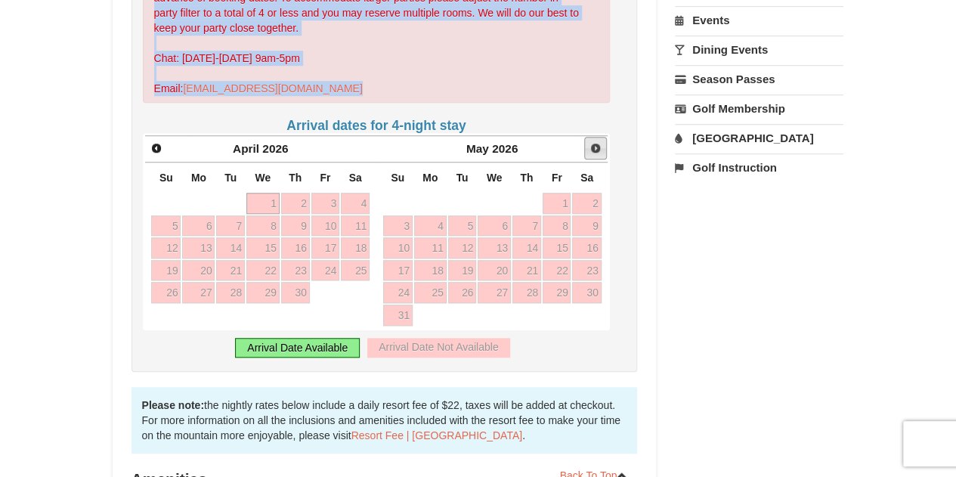
click at [592, 142] on span "Next" at bounding box center [595, 148] width 12 height 12
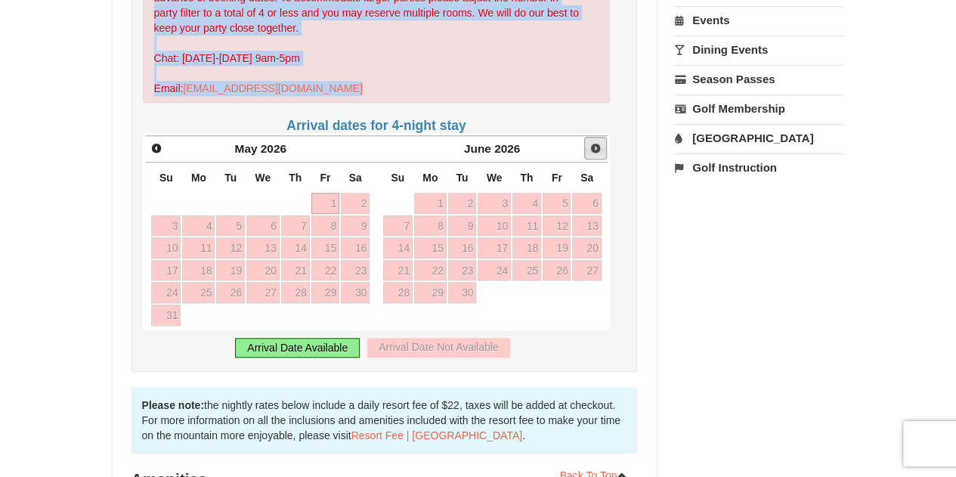
click at [592, 142] on span "Next" at bounding box center [595, 148] width 12 height 12
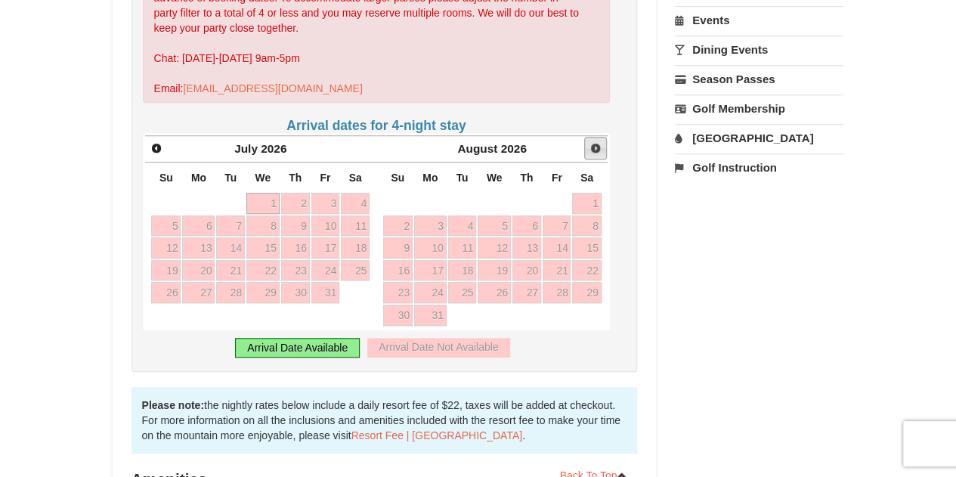
click at [592, 142] on span "Next" at bounding box center [595, 148] width 12 height 12
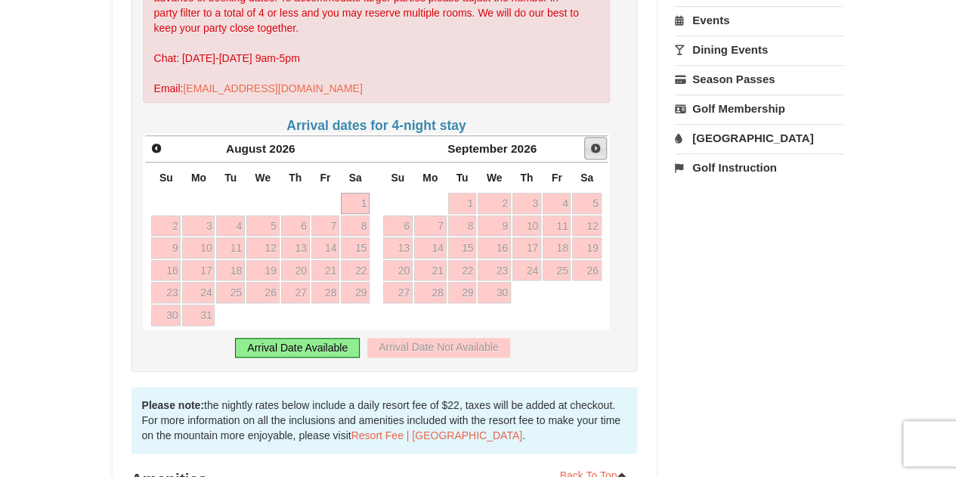
click at [592, 142] on span "Next" at bounding box center [595, 148] width 12 height 12
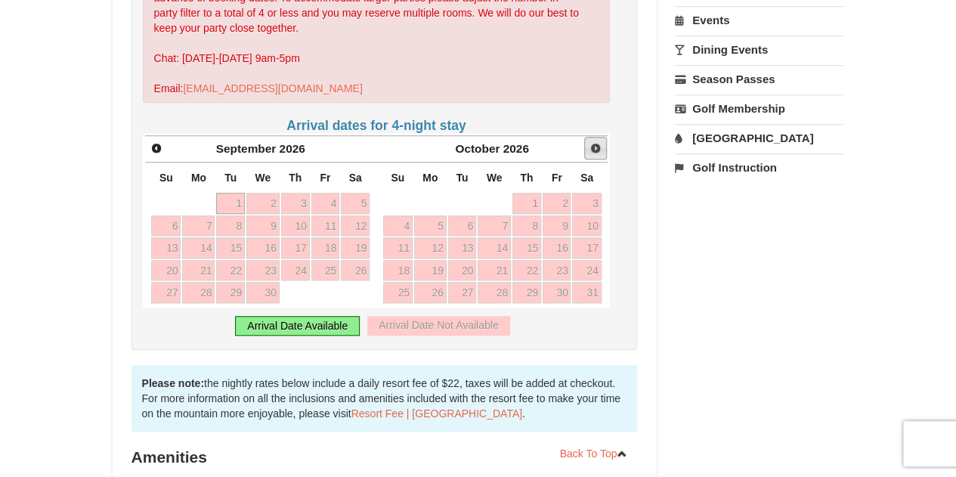
click at [592, 142] on span "Next" at bounding box center [595, 148] width 12 height 12
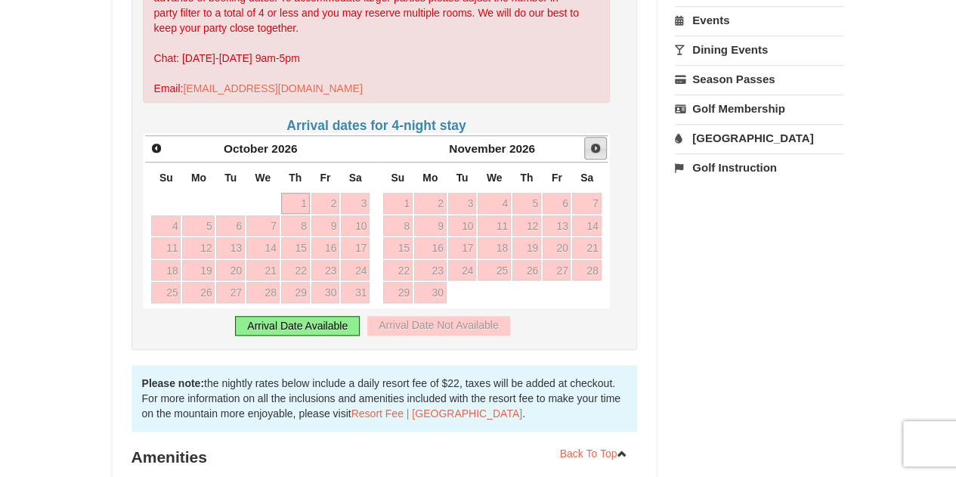
click at [592, 142] on span "Next" at bounding box center [595, 148] width 12 height 12
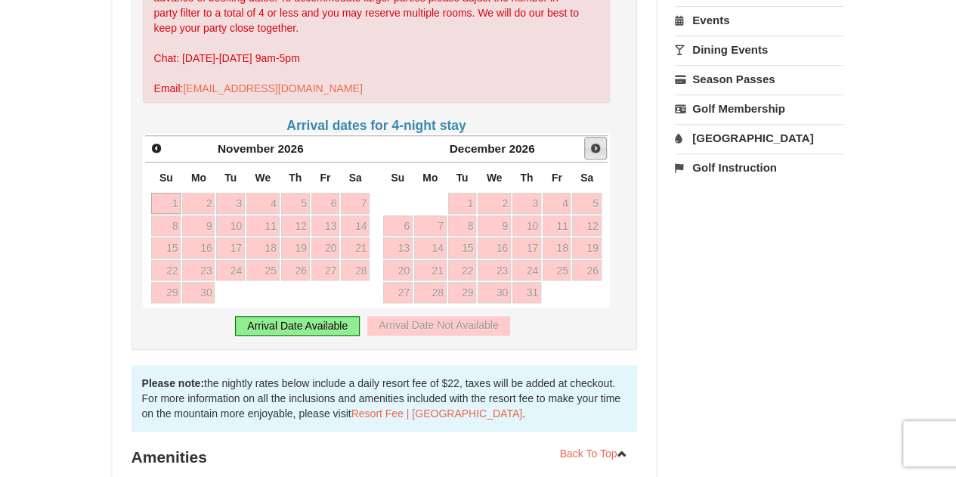
click at [592, 142] on span "Next" at bounding box center [595, 148] width 12 height 12
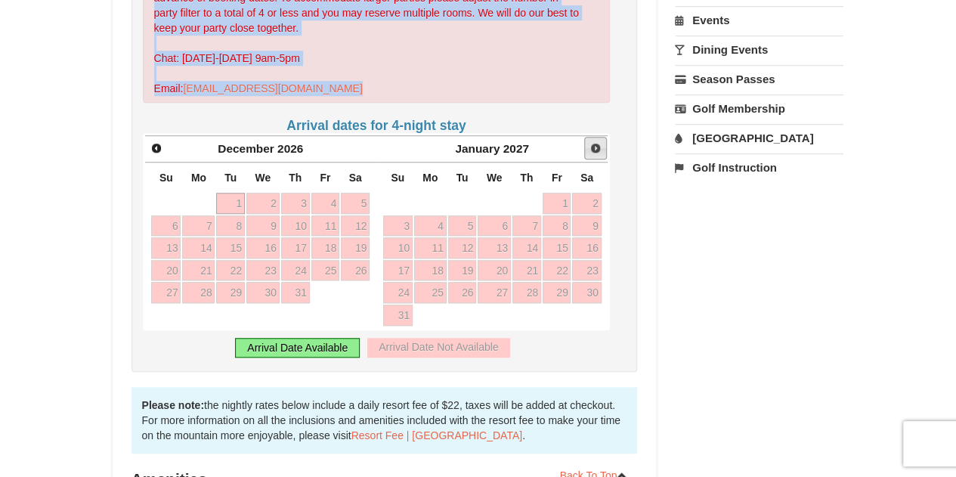
click at [592, 142] on span "Next" at bounding box center [595, 148] width 12 height 12
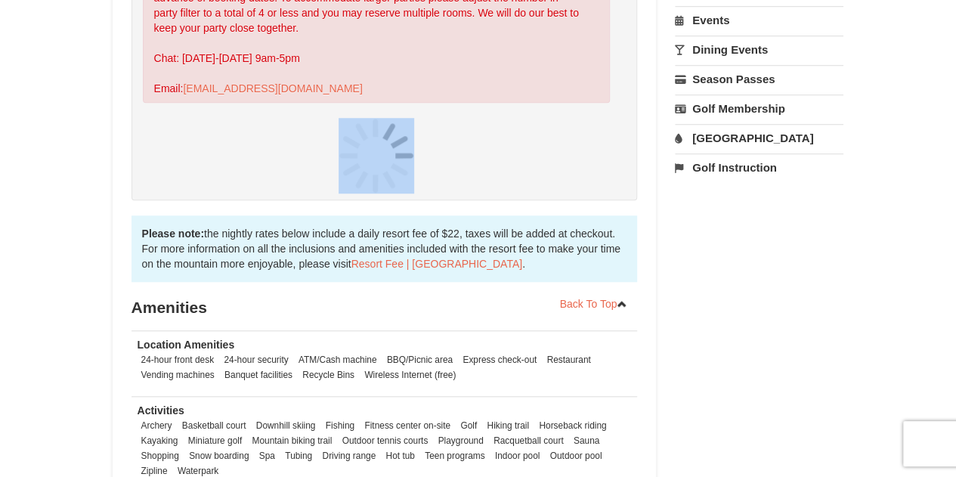
click at [592, 135] on div at bounding box center [377, 156] width 468 height 76
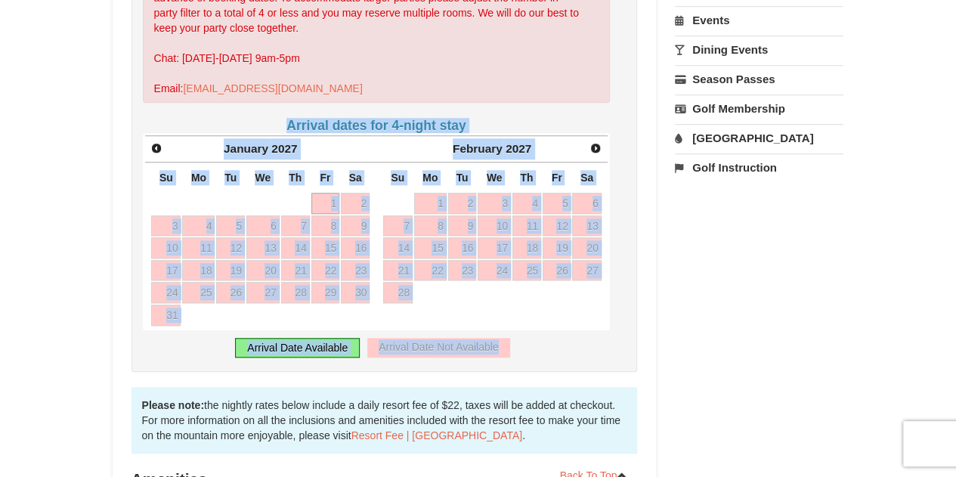
click at [591, 282] on td "6" at bounding box center [586, 292] width 30 height 23
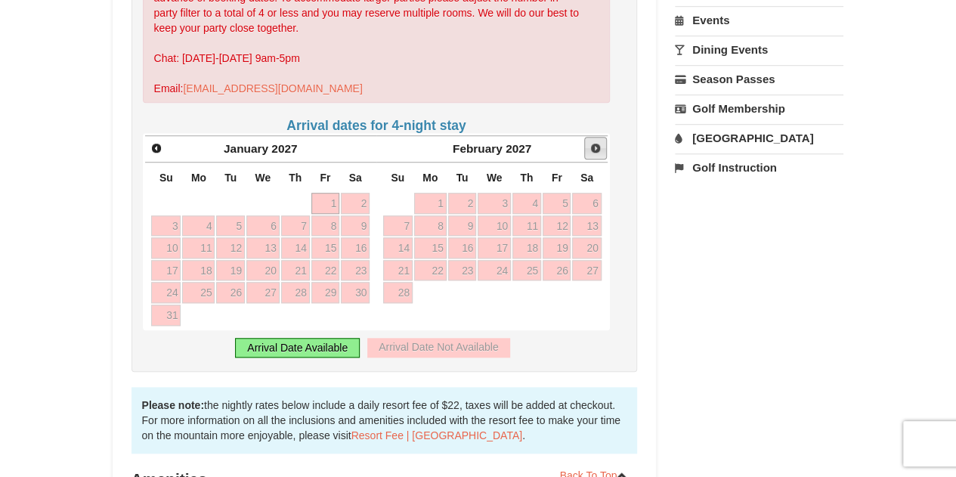
click at [598, 142] on span "Next" at bounding box center [595, 148] width 12 height 12
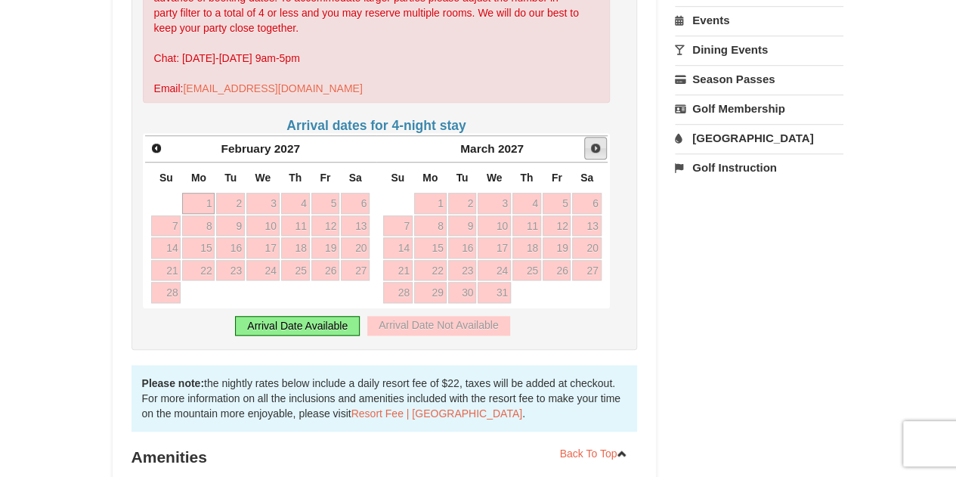
click at [598, 142] on span "Next" at bounding box center [595, 148] width 12 height 12
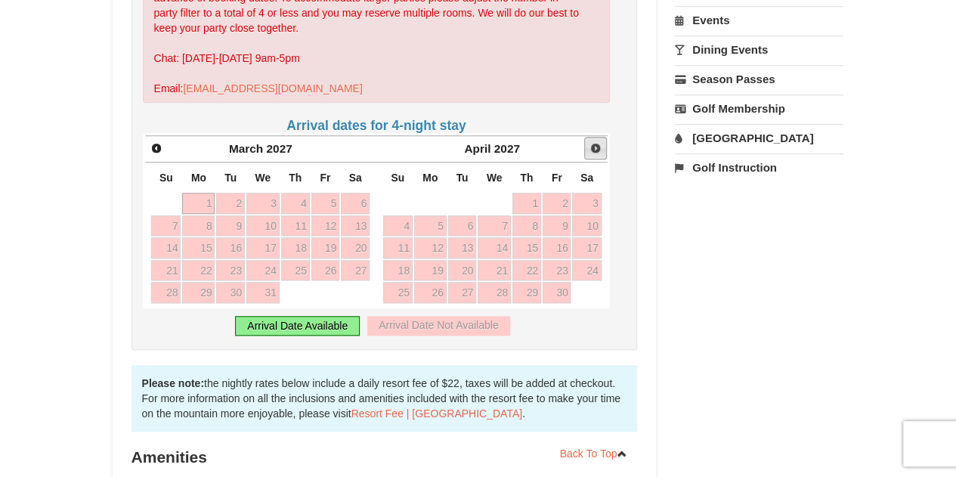
click at [598, 142] on span "Next" at bounding box center [595, 148] width 12 height 12
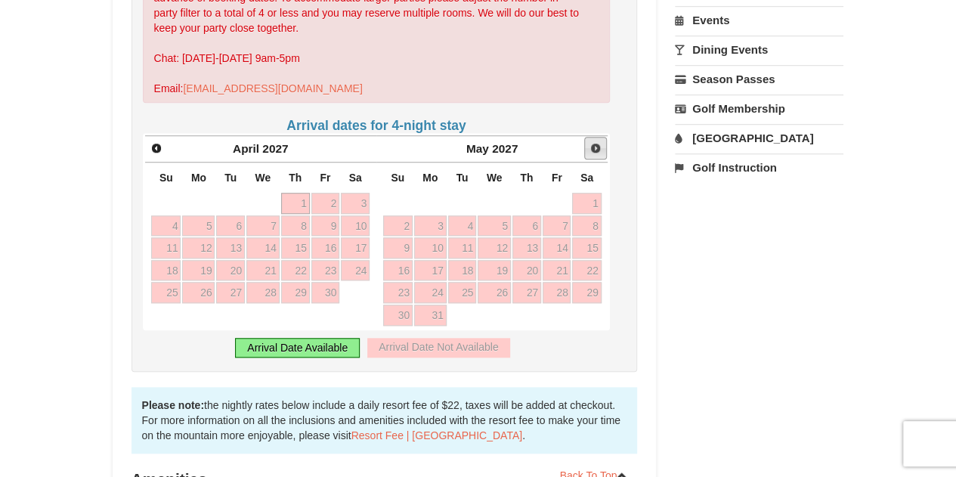
click at [598, 142] on span "Next" at bounding box center [595, 148] width 12 height 12
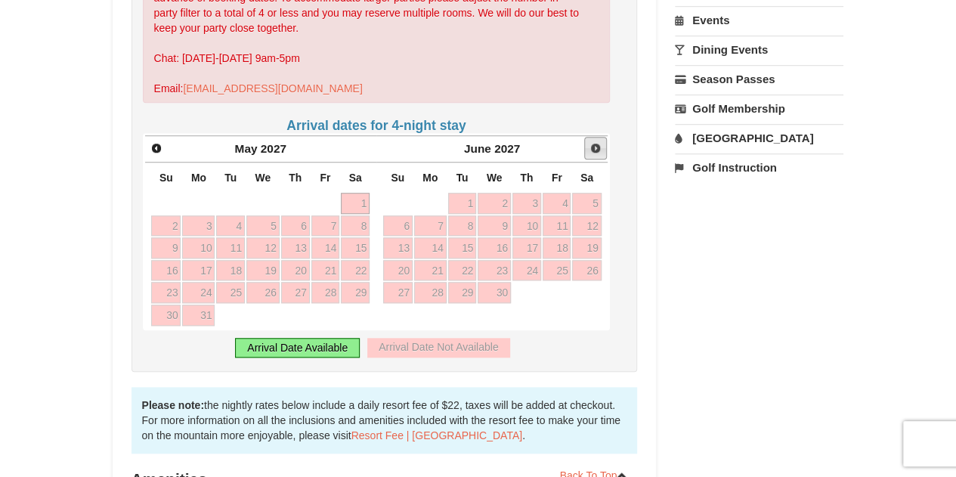
click at [598, 142] on span "Next" at bounding box center [595, 148] width 12 height 12
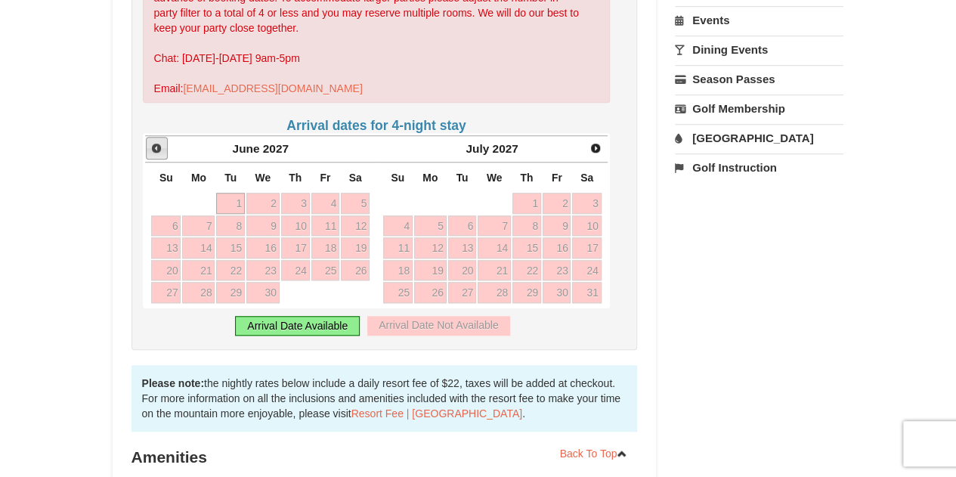
click at [157, 142] on span "Prev" at bounding box center [156, 148] width 12 height 12
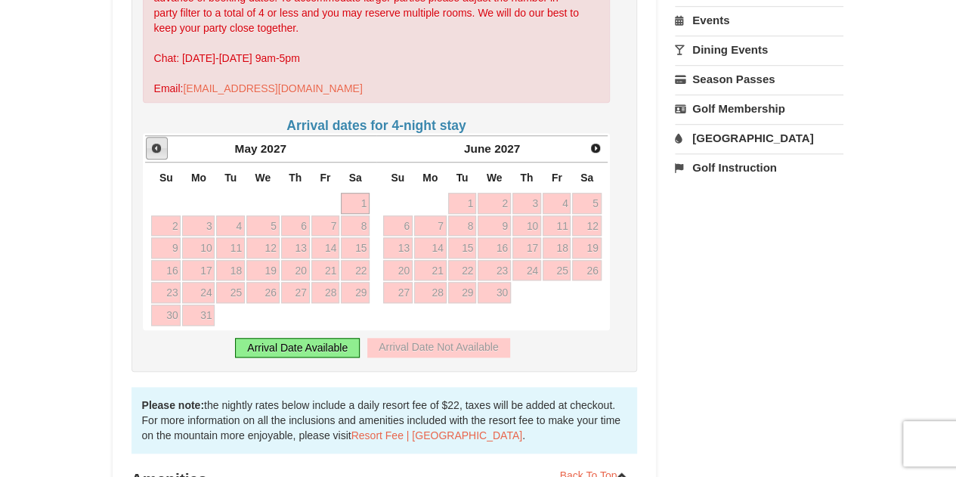
click at [157, 142] on span "Prev" at bounding box center [156, 148] width 12 height 12
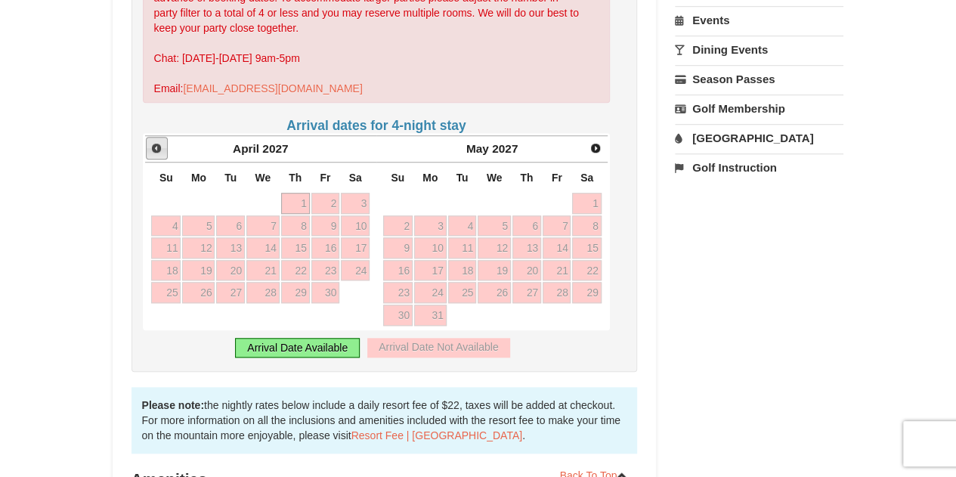
click at [157, 142] on span "Prev" at bounding box center [156, 148] width 12 height 12
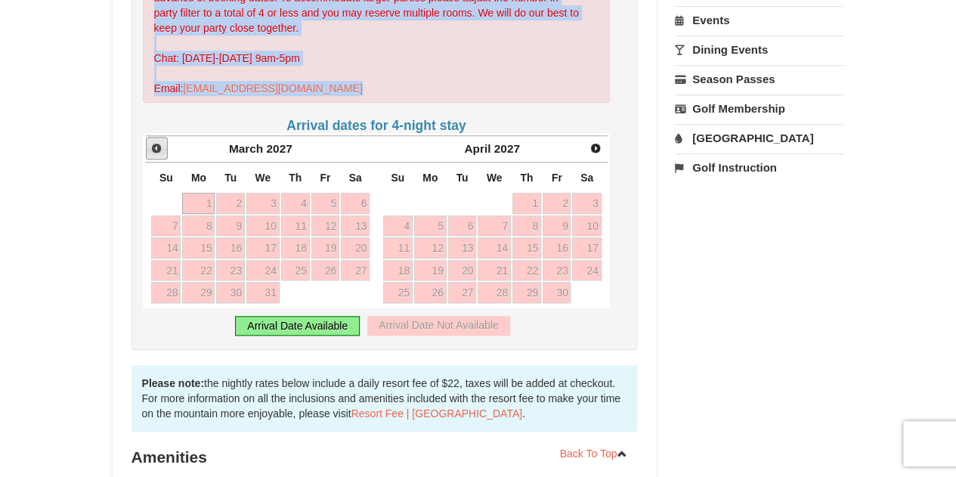
click at [157, 142] on span "Prev" at bounding box center [156, 148] width 12 height 12
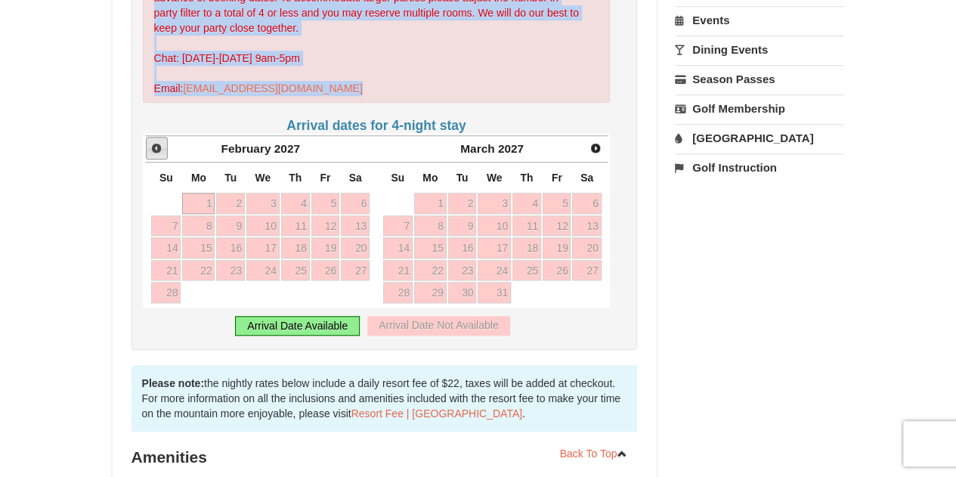
click at [157, 142] on span "Prev" at bounding box center [156, 148] width 12 height 12
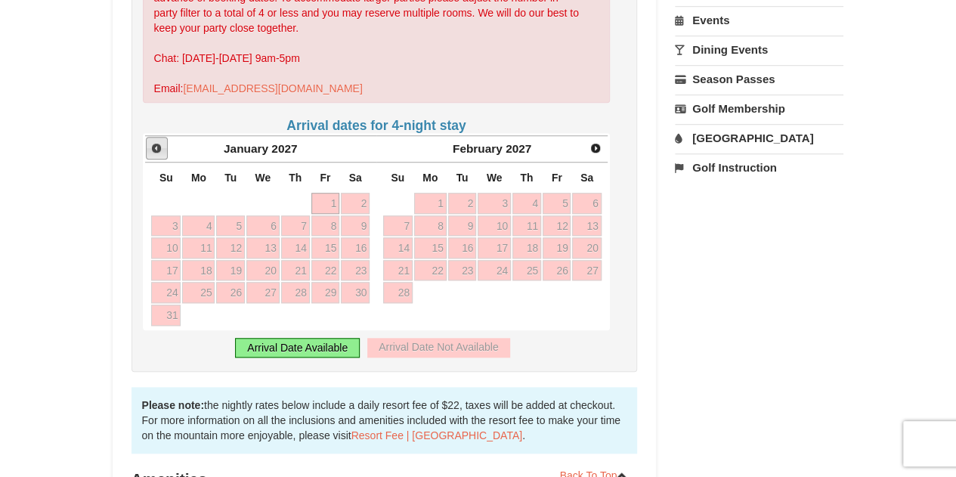
click at [157, 142] on span "Prev" at bounding box center [156, 148] width 12 height 12
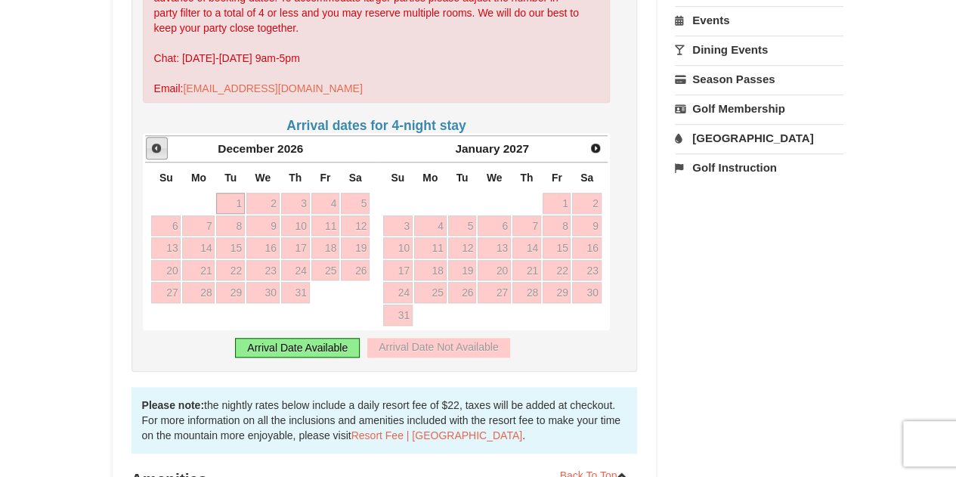
click at [157, 142] on span "Prev" at bounding box center [156, 148] width 12 height 12
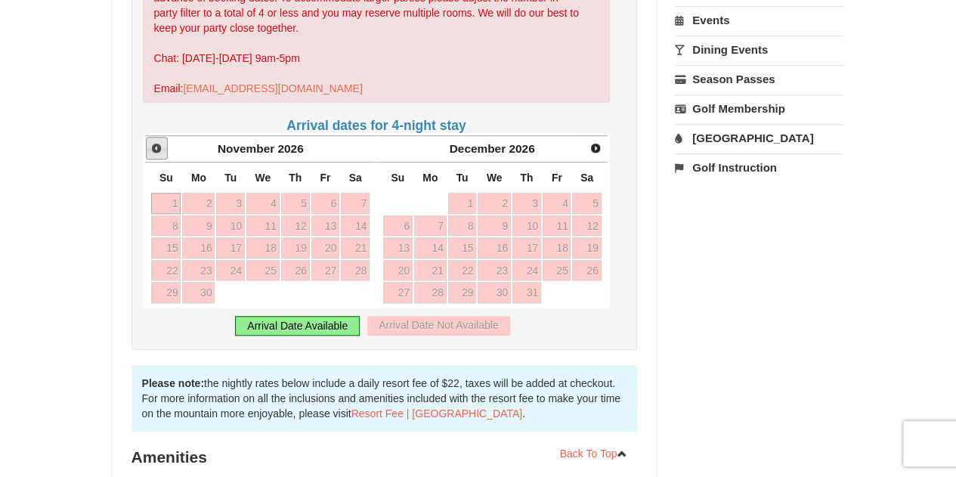
click at [157, 142] on span "Prev" at bounding box center [156, 148] width 12 height 12
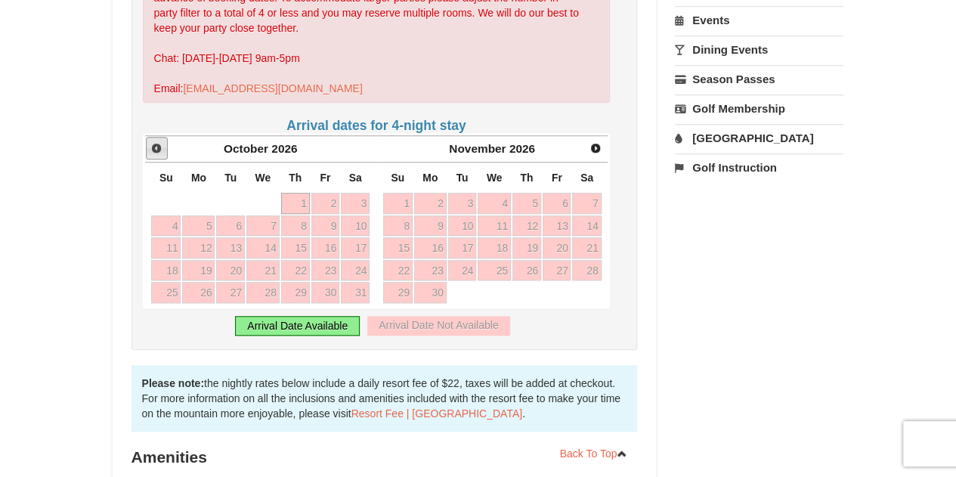
click at [157, 142] on span "Prev" at bounding box center [156, 148] width 12 height 12
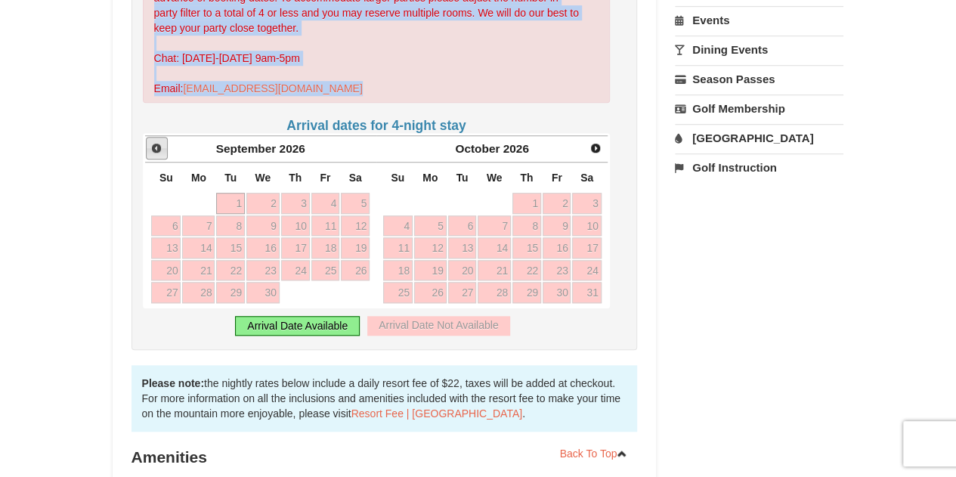
click at [157, 142] on span "Prev" at bounding box center [156, 148] width 12 height 12
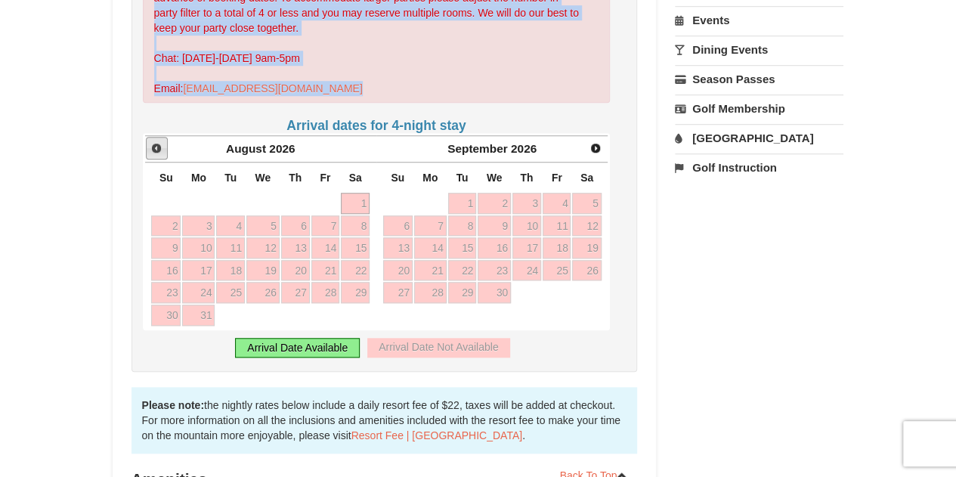
click at [157, 142] on span "Prev" at bounding box center [156, 148] width 12 height 12
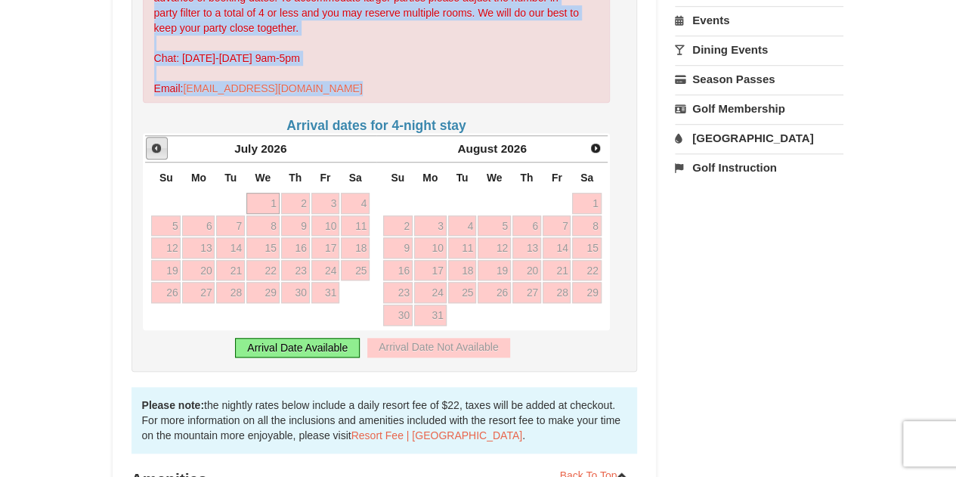
click at [157, 142] on span "Prev" at bounding box center [156, 148] width 12 height 12
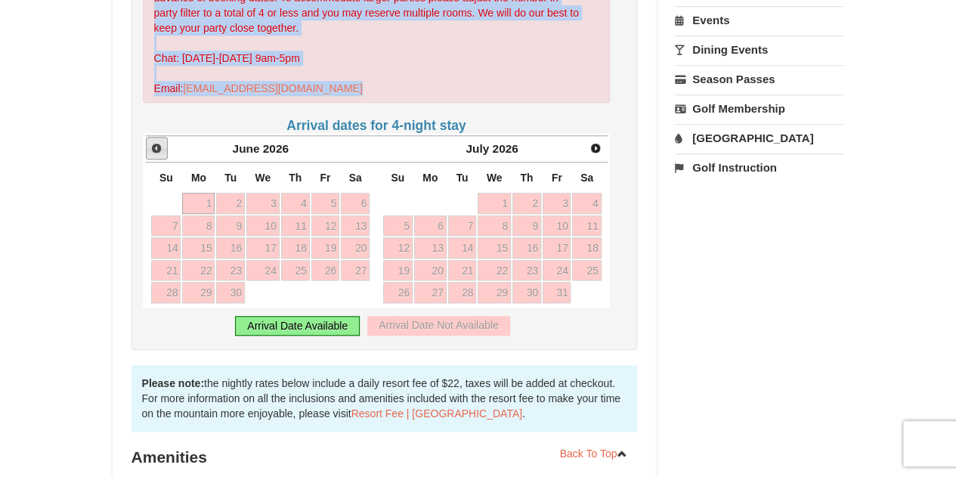
click at [157, 142] on span "Prev" at bounding box center [156, 148] width 12 height 12
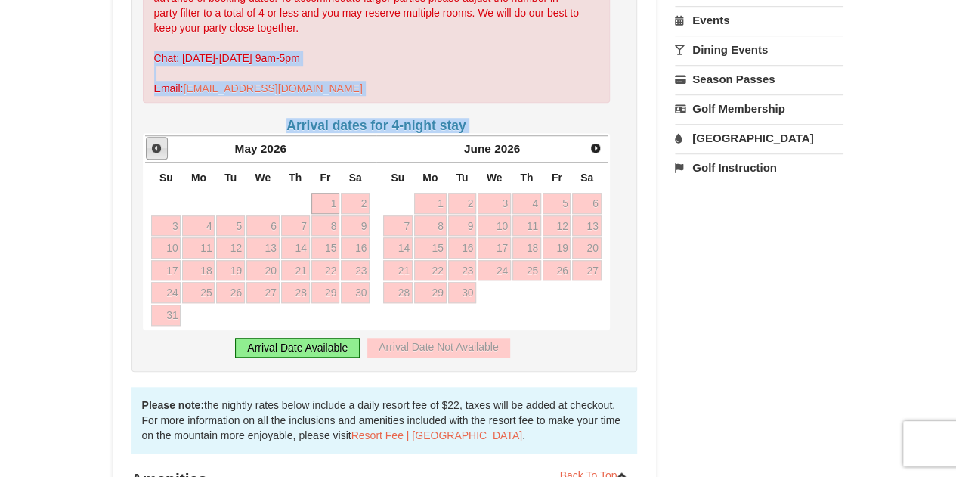
click at [630, 41] on div "Arrival Please format dates MM/DD/YYYY Please format dates MM/DD/YYYY Departure…" at bounding box center [384, 115] width 506 height 512
